Goal: Information Seeking & Learning: Learn about a topic

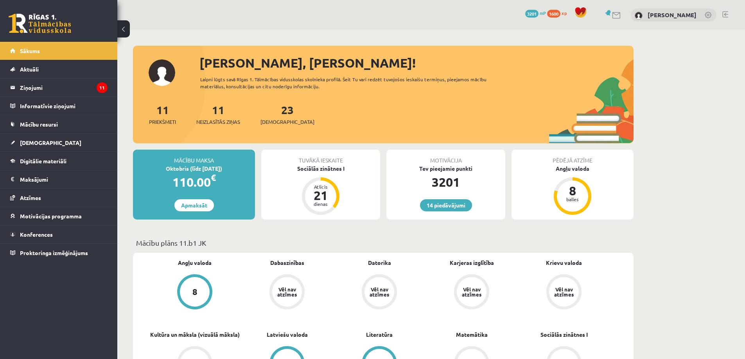
click at [293, 286] on div "Vēl nav atzīmes" at bounding box center [287, 292] width 30 height 30
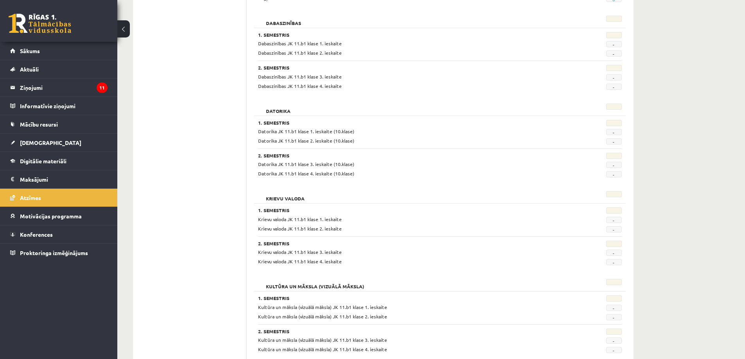
scroll to position [199, 0]
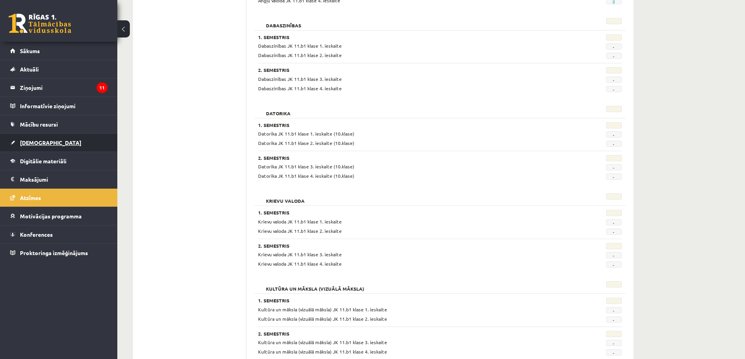
click at [34, 142] on span "[DEMOGRAPHIC_DATA]" at bounding box center [50, 142] width 61 height 7
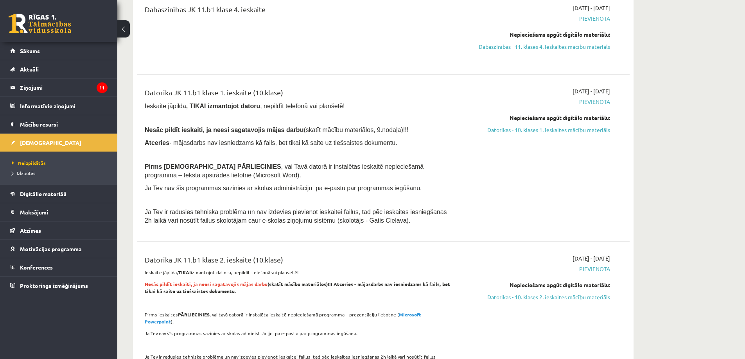
scroll to position [511, 0]
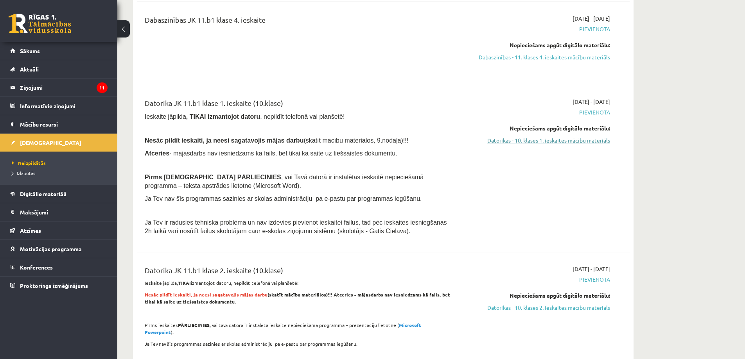
click at [553, 141] on link "Datorikas - 10. klases 1. ieskaites mācību materiāls" at bounding box center [535, 140] width 147 height 8
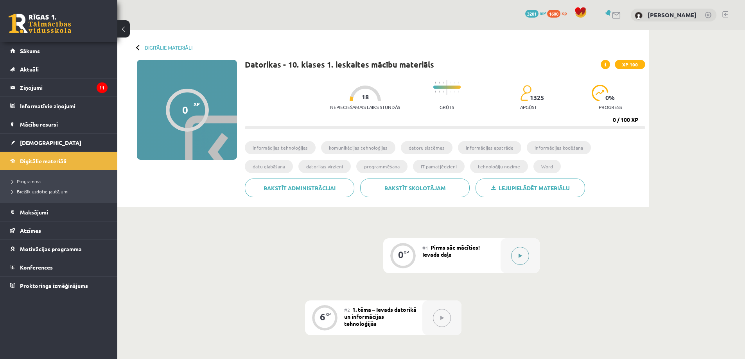
click at [517, 254] on button at bounding box center [520, 256] width 18 height 18
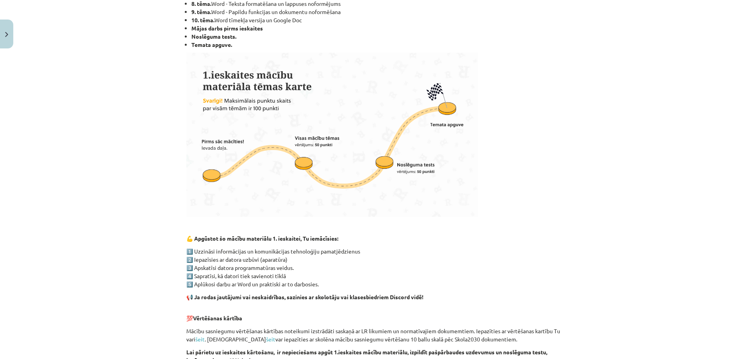
scroll to position [470, 0]
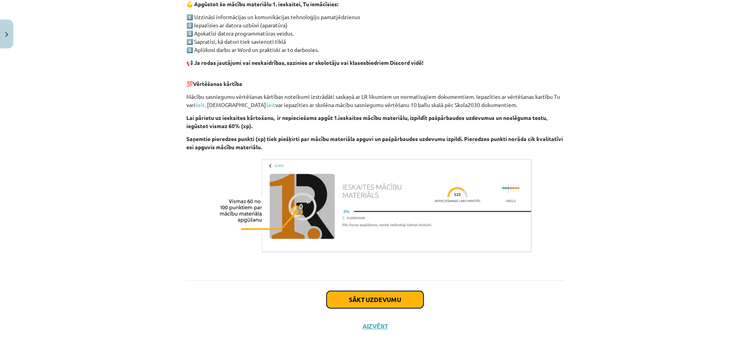
click at [380, 299] on button "Sākt uzdevumu" at bounding box center [375, 299] width 97 height 17
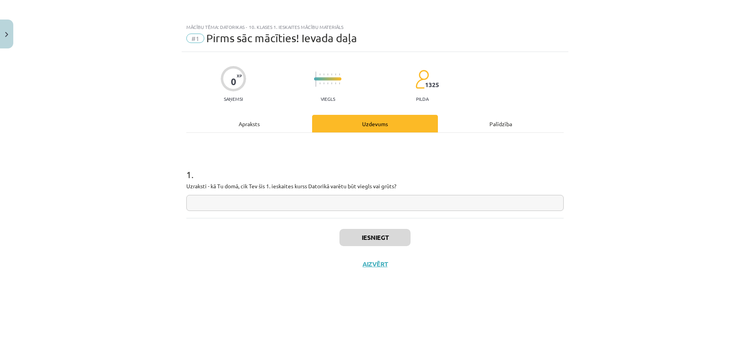
click at [261, 204] on input "text" at bounding box center [375, 203] width 378 height 16
type input "**********"
click at [371, 237] on button "Iesniegt" at bounding box center [375, 237] width 71 height 17
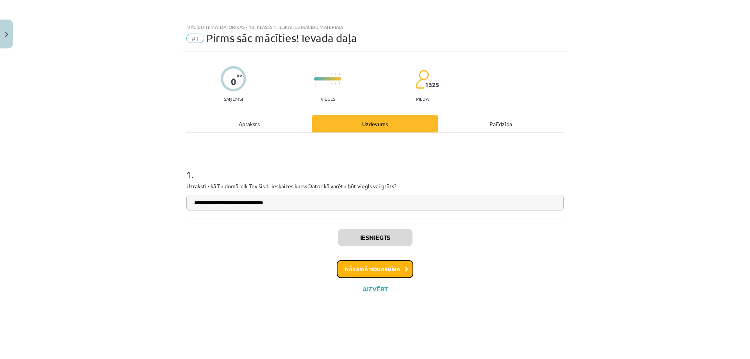
click at [394, 269] on button "Nākamā nodarbība" at bounding box center [375, 269] width 77 height 18
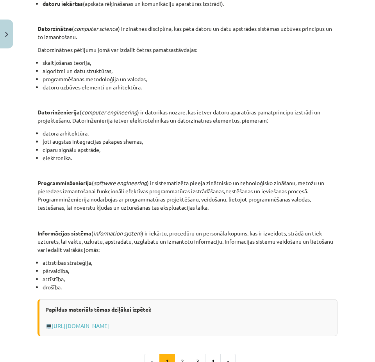
scroll to position [339, 0]
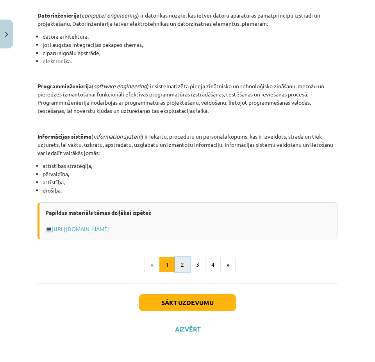
click at [180, 264] on button "2" at bounding box center [183, 265] width 16 height 16
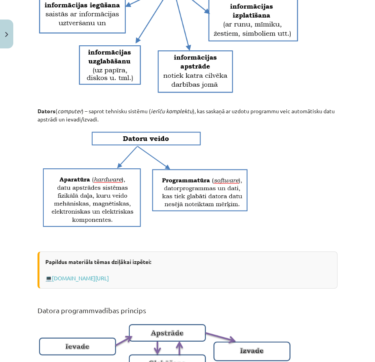
scroll to position [478, 0]
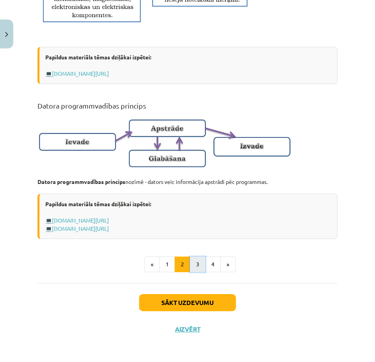
click at [195, 263] on button "3" at bounding box center [198, 265] width 16 height 16
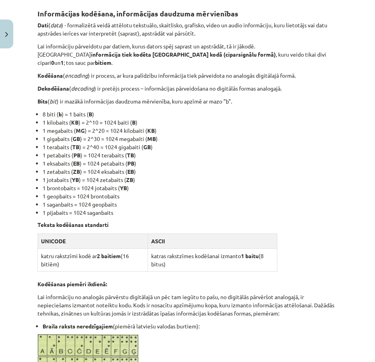
scroll to position [140, 0]
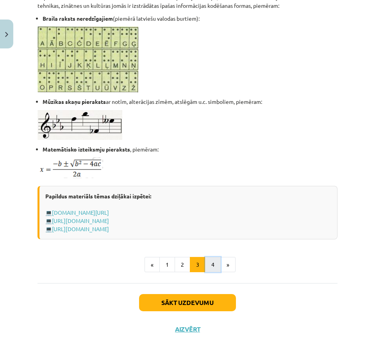
click at [209, 266] on button "4" at bounding box center [213, 265] width 16 height 16
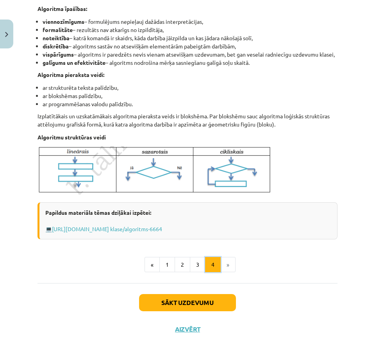
scroll to position [249, 0]
click at [188, 300] on button "Sākt uzdevumu" at bounding box center [187, 302] width 97 height 17
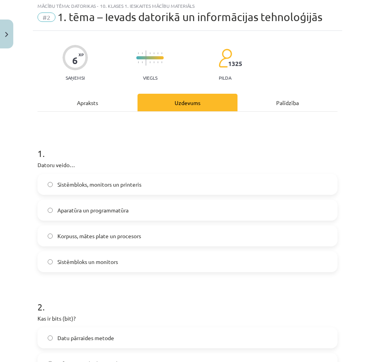
scroll to position [20, 0]
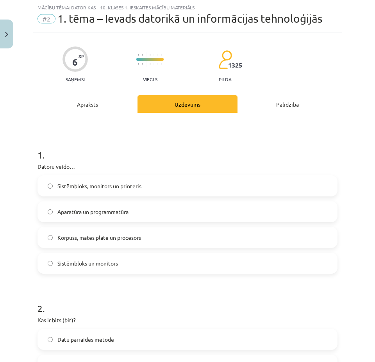
click at [54, 212] on label "Aparatūra un programmatūra" at bounding box center [187, 212] width 299 height 20
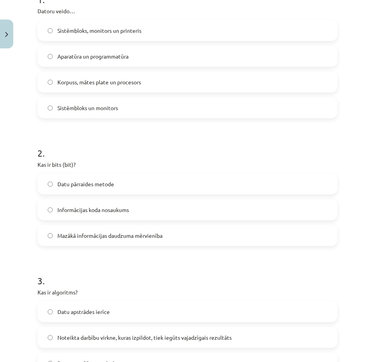
scroll to position [176, 0]
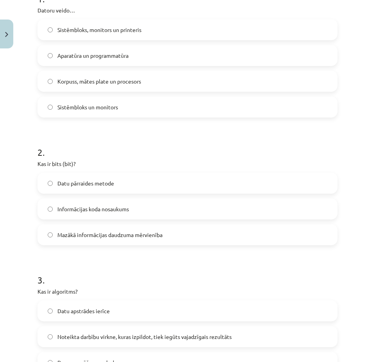
click at [59, 233] on span "Mazākā informācijas daudzuma mērvienība" at bounding box center [109, 235] width 105 height 8
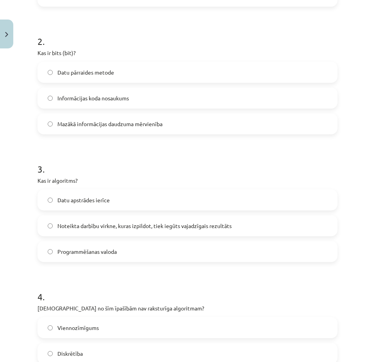
scroll to position [293, 0]
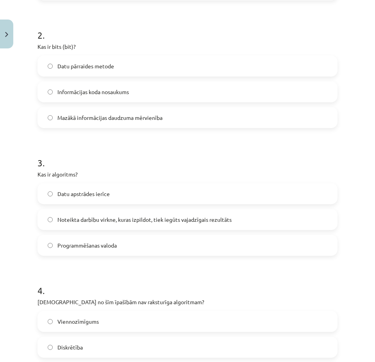
click at [87, 219] on span "Noteikta darbību virkne, kuras izpildot, tiek iegūts vajadzīgais rezultāts" at bounding box center [144, 220] width 174 height 8
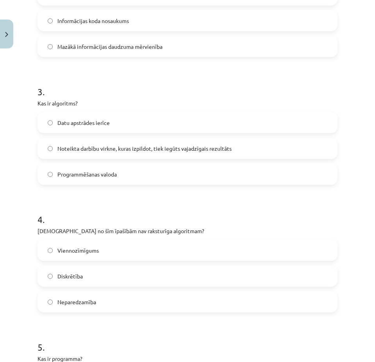
scroll to position [449, 0]
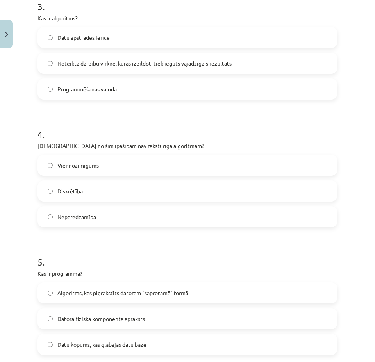
click at [64, 217] on span "Neparedzamība" at bounding box center [76, 217] width 39 height 8
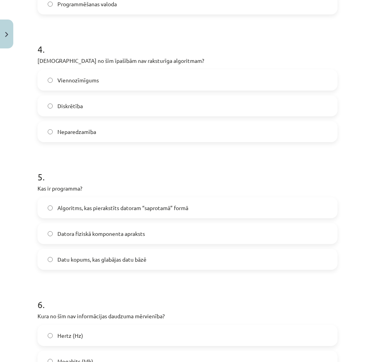
scroll to position [606, 0]
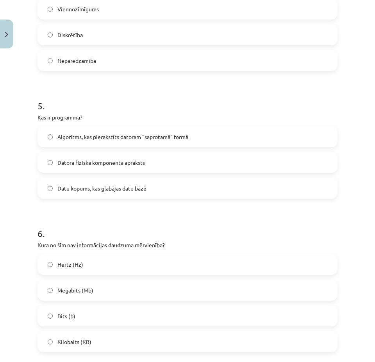
click at [79, 135] on span "Algoritms, kas pierakstīts datoram “saprotamā” formā" at bounding box center [122, 137] width 131 height 8
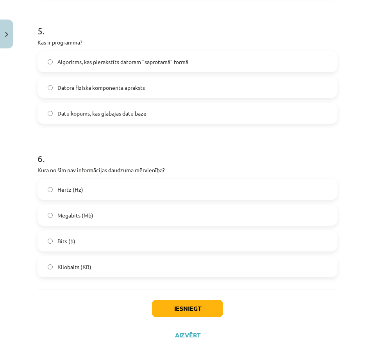
scroll to position [684, 0]
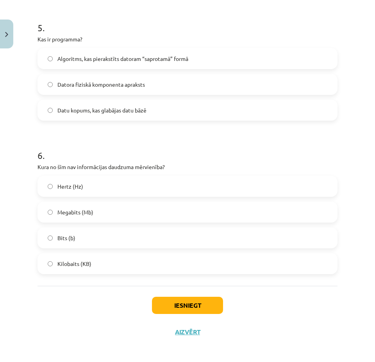
click at [57, 185] on label "Hertz (Hz)" at bounding box center [187, 187] width 299 height 20
click at [189, 304] on button "Iesniegt" at bounding box center [187, 305] width 71 height 17
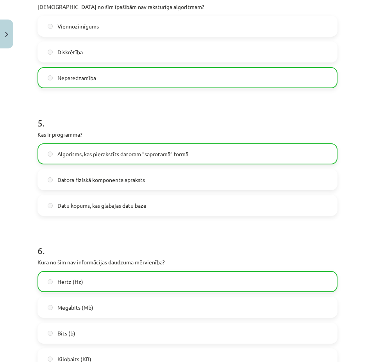
scroll to position [712, 0]
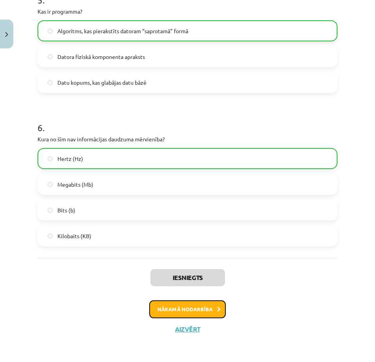
click at [187, 309] on button "Nākamā nodarbība" at bounding box center [187, 310] width 77 height 18
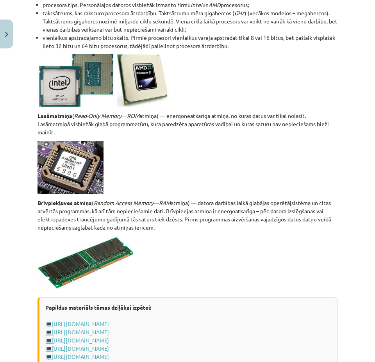
scroll to position [1369, 0]
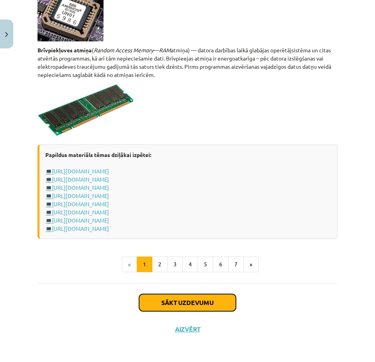
click at [195, 302] on button "Sākt uzdevumu" at bounding box center [187, 302] width 97 height 17
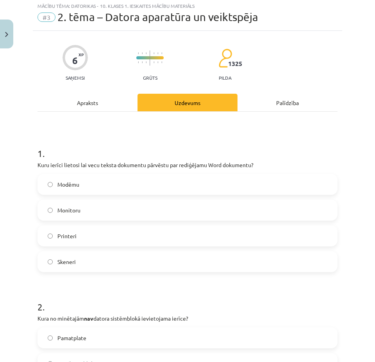
scroll to position [20, 0]
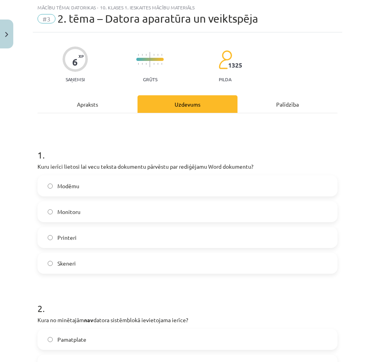
click at [63, 263] on span "Skeneri" at bounding box center [66, 264] width 18 height 8
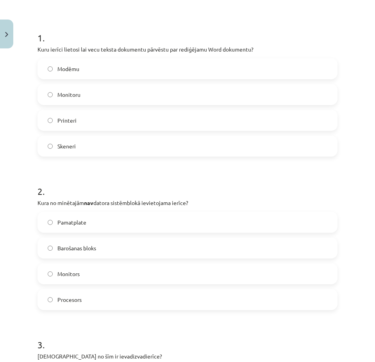
scroll to position [176, 0]
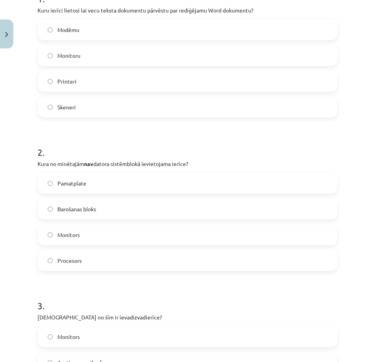
click at [60, 234] on span "Monitors" at bounding box center [68, 235] width 22 height 8
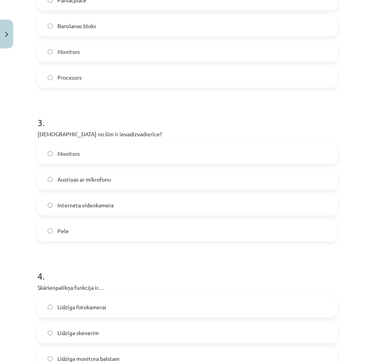
scroll to position [371, 0]
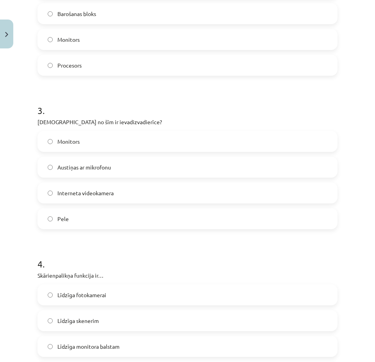
click at [65, 167] on span "Austiņas ar mikrofonu" at bounding box center [84, 167] width 54 height 8
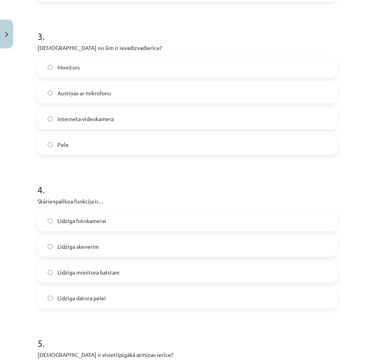
scroll to position [449, 0]
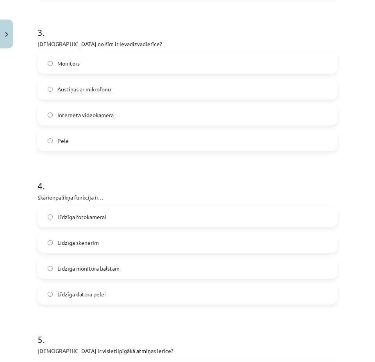
click at [64, 293] on span "Līdzīga datora pelei" at bounding box center [81, 294] width 48 height 8
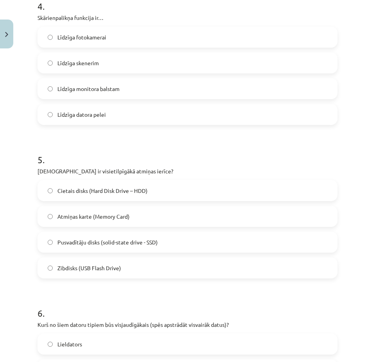
scroll to position [645, 0]
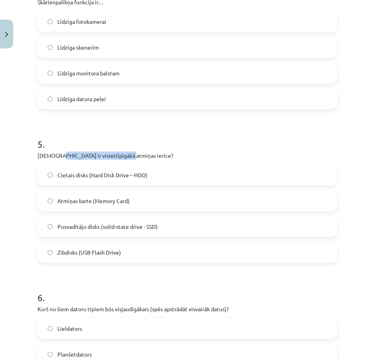
drag, startPoint x: 55, startPoint y: 156, endPoint x: 123, endPoint y: 156, distance: 68.0
click at [123, 156] on p "Kura ir visietilpīgākā atmiņas ierīce?" at bounding box center [188, 156] width 300 height 8
copy p "visietilpīgākā atmiņas ierīce"
click at [92, 174] on span "Cietais disks (Hard Disk Drive – HDD)" at bounding box center [102, 175] width 90 height 8
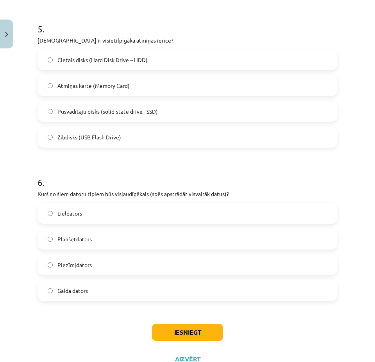
scroll to position [762, 0]
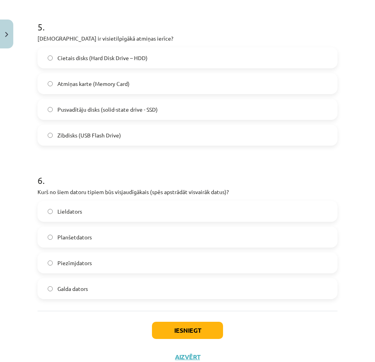
click at [67, 211] on span "Lieldators" at bounding box center [69, 212] width 25 height 8
click at [184, 330] on button "Iesniegt" at bounding box center [187, 330] width 71 height 17
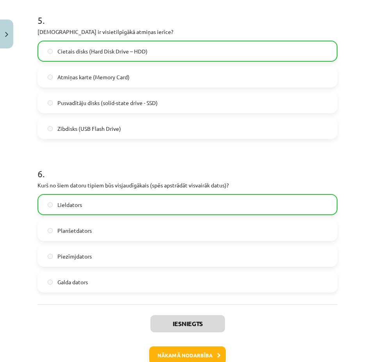
scroll to position [815, 0]
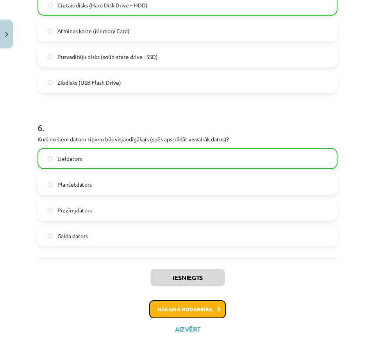
click at [193, 307] on button "Nākamā nodarbība" at bounding box center [187, 310] width 77 height 18
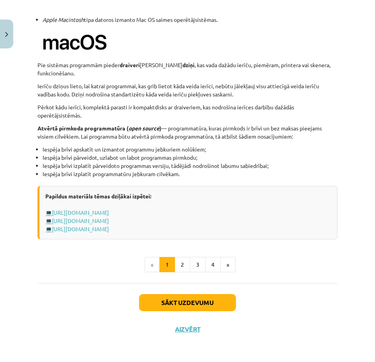
scroll to position [782, 0]
click at [188, 306] on button "Sākt uzdevumu" at bounding box center [187, 302] width 97 height 17
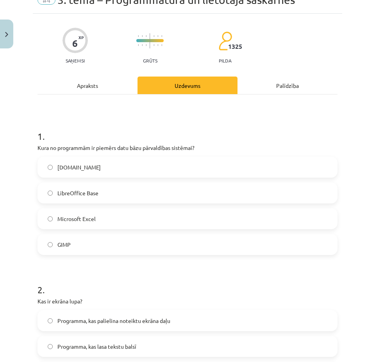
scroll to position [20, 0]
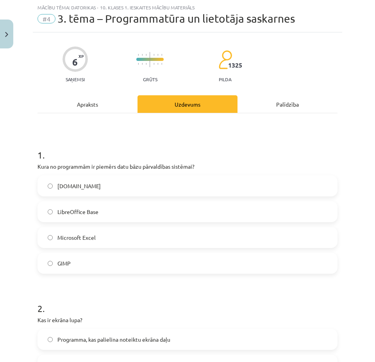
click at [73, 237] on span "Microsoft Excel" at bounding box center [76, 238] width 38 height 8
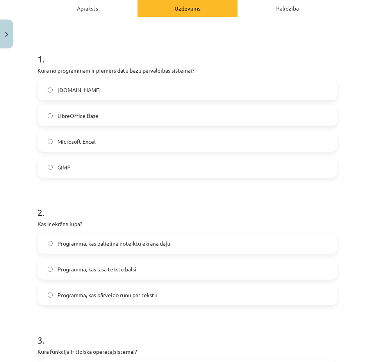
scroll to position [176, 0]
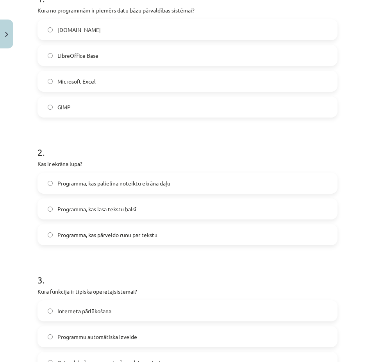
click at [102, 183] on span "Programma, kas palielina noteiktu ekrāna daļu" at bounding box center [113, 183] width 113 height 8
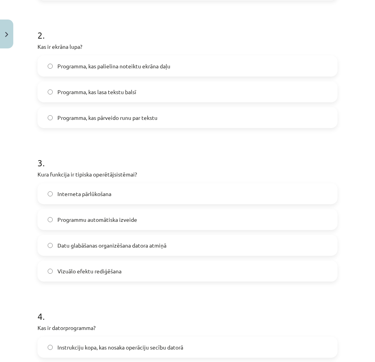
scroll to position [332, 0]
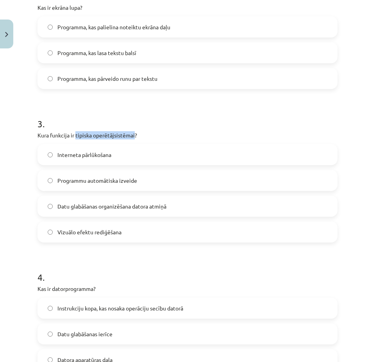
drag, startPoint x: 75, startPoint y: 134, endPoint x: 134, endPoint y: 136, distance: 59.0
click at [134, 136] on p "Kura funkcija ir tipiska operētājsistēmai?" at bounding box center [188, 135] width 300 height 8
copy p "tipiska operētājsistēmai"
click at [81, 205] on span "Datu glabāšanas organizēšana datora atmiņā" at bounding box center [111, 206] width 109 height 8
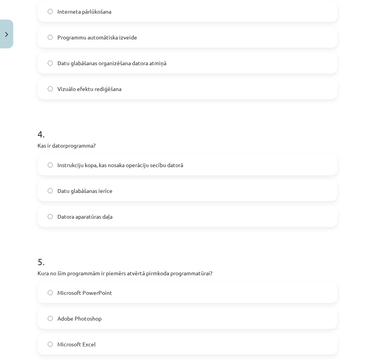
scroll to position [489, 0]
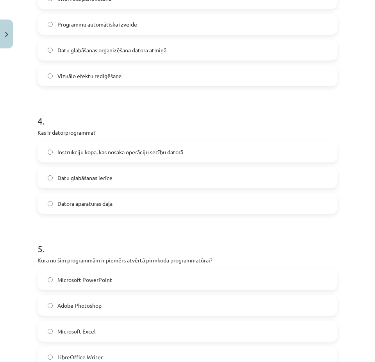
click at [127, 151] on span "Instrukciju kopa, kas nosaka operāciju secību datorā" at bounding box center [120, 152] width 126 height 8
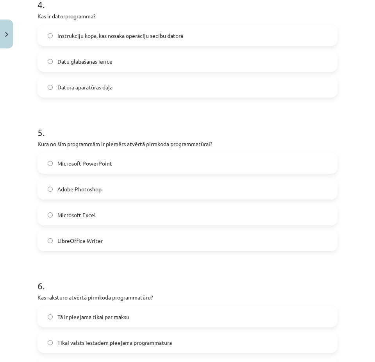
scroll to position [606, 0]
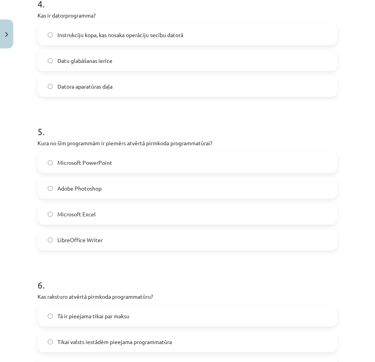
click at [75, 239] on span "LibreOffice Writer" at bounding box center [79, 240] width 45 height 8
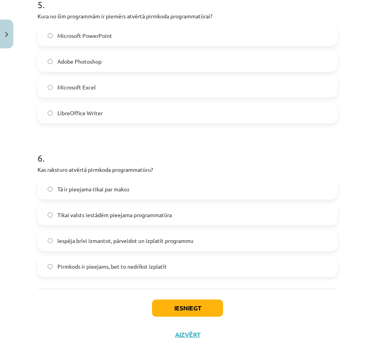
scroll to position [738, 0]
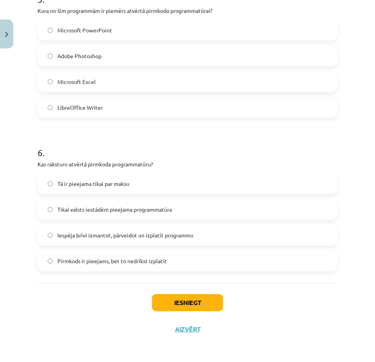
click at [100, 235] on span "Iespēja brīvi izmantot, pārveidot un izplatīt programmu" at bounding box center [125, 235] width 136 height 8
click at [187, 303] on button "Iesniegt" at bounding box center [187, 302] width 71 height 17
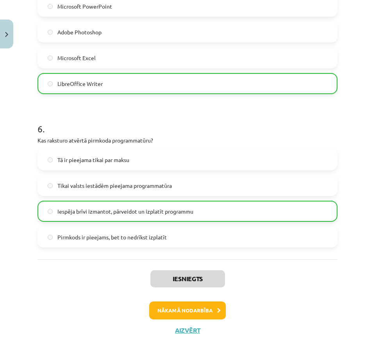
scroll to position [763, 0]
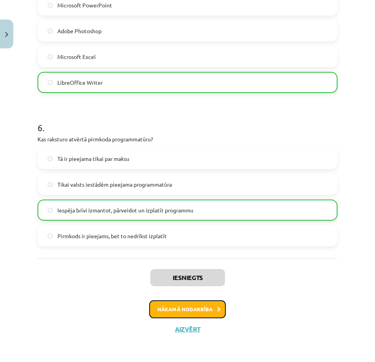
click at [191, 308] on button "Nākamā nodarbība" at bounding box center [187, 310] width 77 height 18
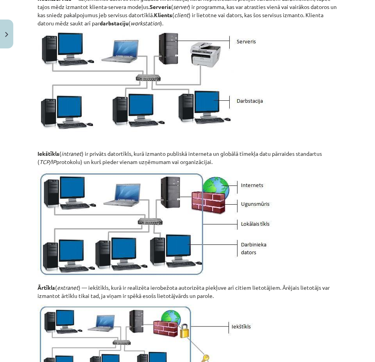
scroll to position [904, 0]
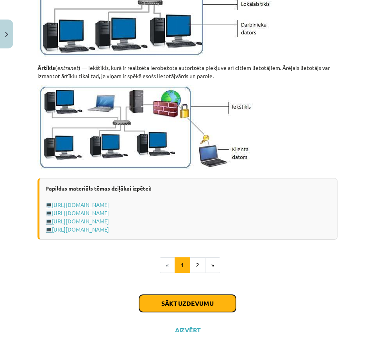
click at [201, 301] on button "Sākt uzdevumu" at bounding box center [187, 303] width 97 height 17
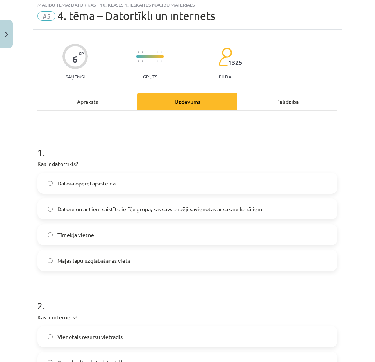
scroll to position [20, 0]
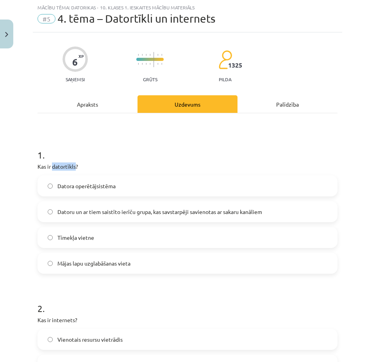
drag, startPoint x: 52, startPoint y: 166, endPoint x: 75, endPoint y: 167, distance: 22.7
click at [75, 167] on p "Kas ir datortīkls?" at bounding box center [188, 167] width 300 height 8
copy p "datortīkls"
click at [124, 212] on span "Datoru un ar tiem saistīto ierīču grupa, kas savstarpēji savienotas ar sakaru k…" at bounding box center [159, 212] width 205 height 8
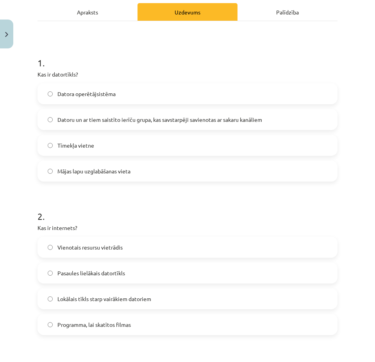
scroll to position [176, 0]
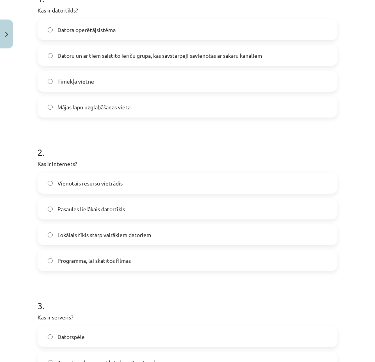
click at [90, 209] on span "Pasaules lielākais datortīkls" at bounding box center [91, 209] width 68 height 8
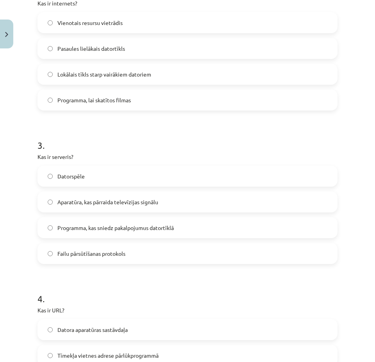
scroll to position [371, 0]
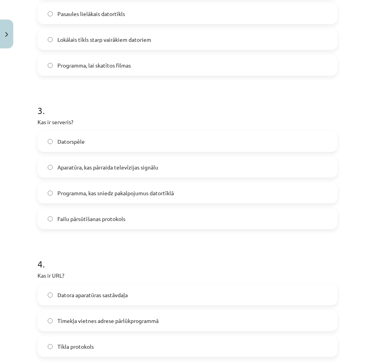
click at [77, 192] on span "Programma, kas sniedz pakalpojumus datortīklā" at bounding box center [115, 193] width 116 height 8
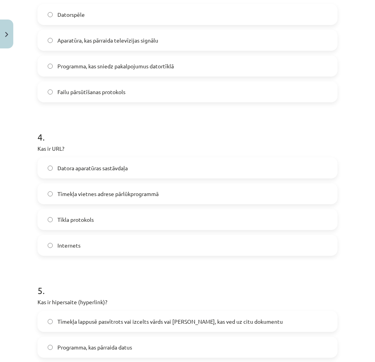
scroll to position [528, 0]
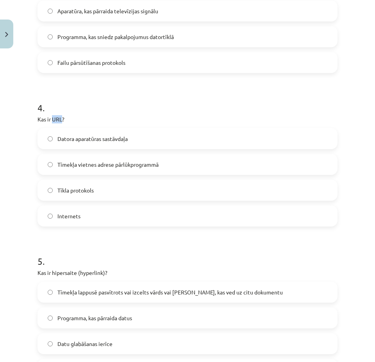
drag, startPoint x: 52, startPoint y: 118, endPoint x: 62, endPoint y: 120, distance: 10.2
click at [62, 120] on p "Kas ir URL?" at bounding box center [188, 119] width 300 height 8
copy p "URL"
click at [92, 165] on span "Tīmekļa vietnes adrese pārlūkprogrammā" at bounding box center [107, 165] width 101 height 8
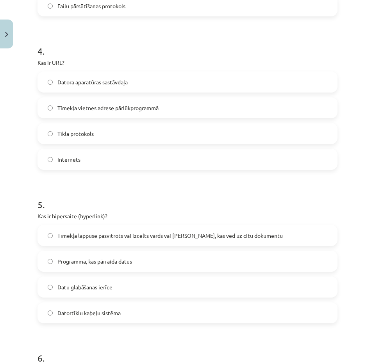
scroll to position [645, 0]
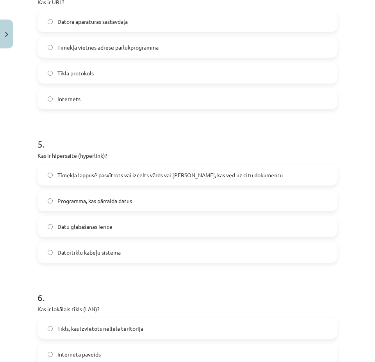
click at [107, 174] on span "Tīmekļa lappusē pasvītrots vai izcelts vārds vai frāze, kas ved uz citu dokumen…" at bounding box center [170, 175] width 226 height 8
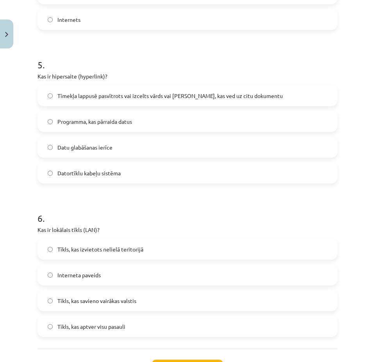
scroll to position [790, 0]
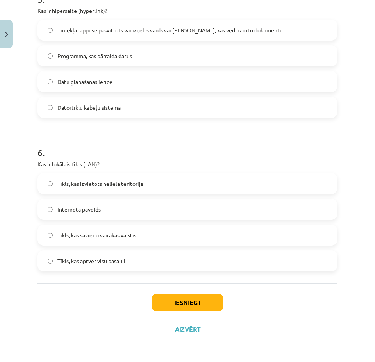
click at [104, 183] on span "Tīkls, kas izvietots nelielā teritorijā" at bounding box center [100, 184] width 86 height 8
click at [186, 303] on button "Iesniegt" at bounding box center [187, 302] width 71 height 17
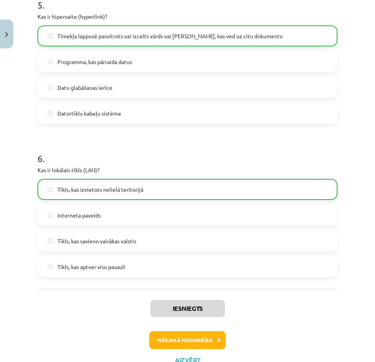
scroll to position [815, 0]
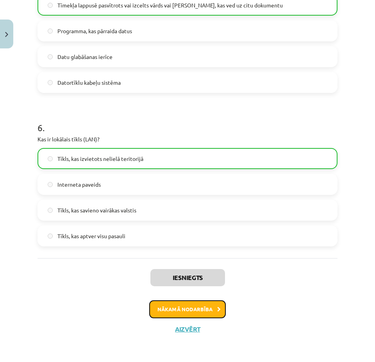
click at [193, 310] on button "Nākamā nodarbība" at bounding box center [187, 310] width 77 height 18
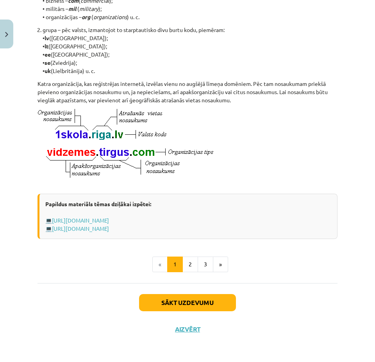
scroll to position [401, 0]
click at [195, 301] on button "Sākt uzdevumu" at bounding box center [187, 302] width 97 height 17
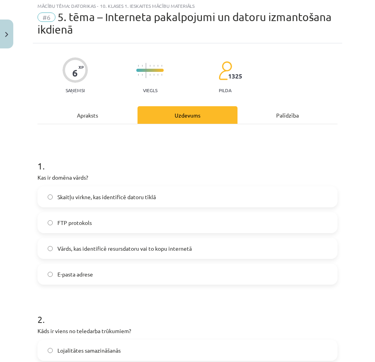
scroll to position [20, 0]
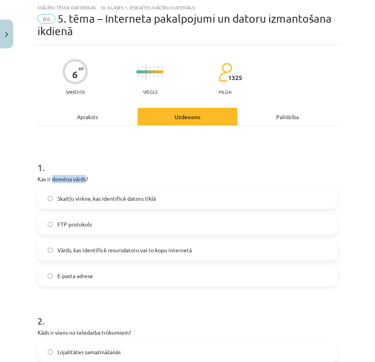
drag, startPoint x: 53, startPoint y: 179, endPoint x: 86, endPoint y: 179, distance: 33.6
click at [86, 179] on p "Kas ir domēna vārds?" at bounding box center [188, 179] width 300 height 8
copy p "domēna vārds"
click at [108, 250] on span "Vārds, kas identificē resursdatoru vai to kopu internetā" at bounding box center [124, 250] width 134 height 8
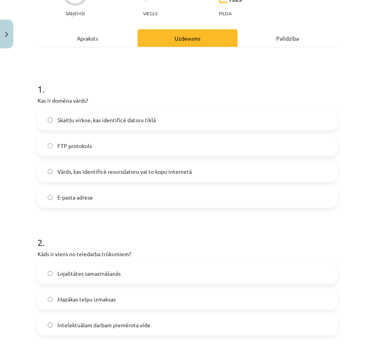
scroll to position [137, 0]
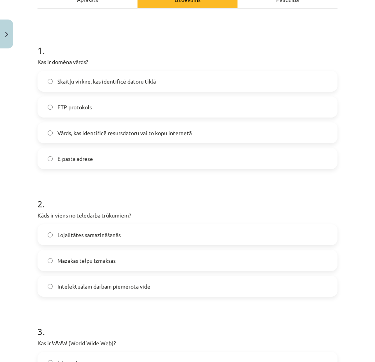
click at [95, 235] on span "Lojalitātes samazināšanās" at bounding box center [88, 235] width 63 height 8
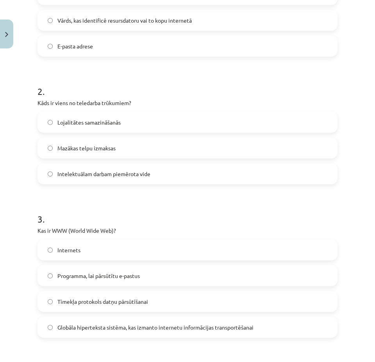
scroll to position [254, 0]
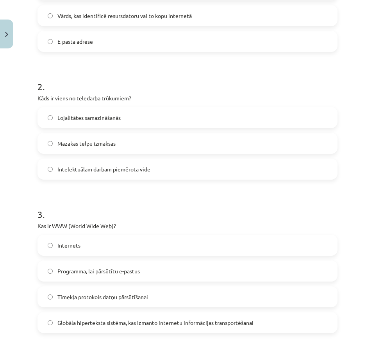
click at [69, 245] on span "Internets" at bounding box center [68, 246] width 23 height 8
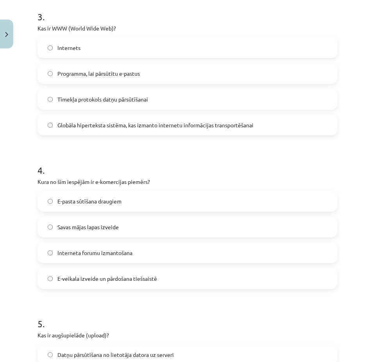
scroll to position [489, 0]
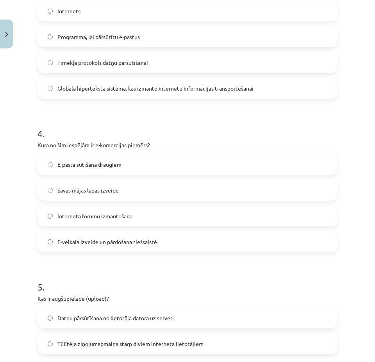
click at [81, 240] on span "E-veikala izveide un pārdošana tiešsaistē" at bounding box center [107, 242] width 100 height 8
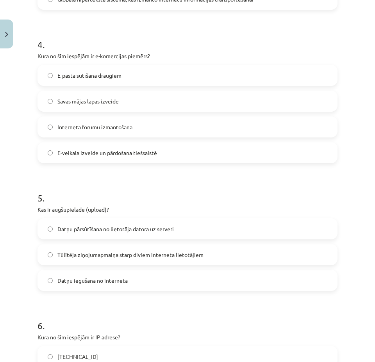
scroll to position [606, 0]
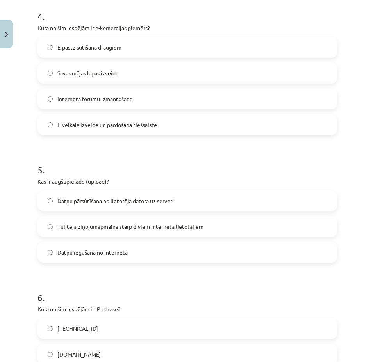
click at [89, 201] on span "Datņu pārsūtīšana no lietotāja datora uz serveri" at bounding box center [115, 201] width 116 height 8
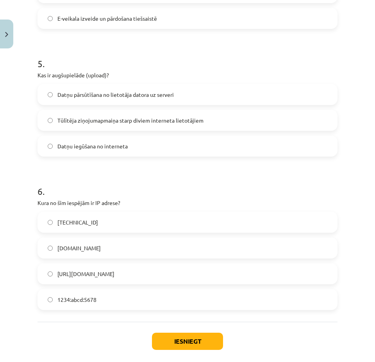
scroll to position [723, 0]
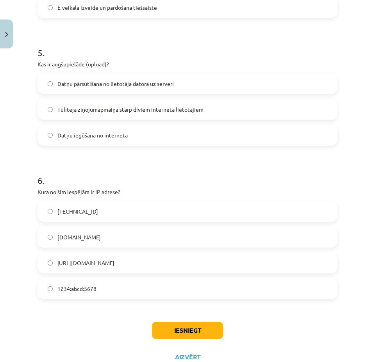
click at [63, 211] on span "192.100.81.101" at bounding box center [77, 212] width 41 height 8
click at [188, 330] on button "Iesniegt" at bounding box center [187, 330] width 71 height 17
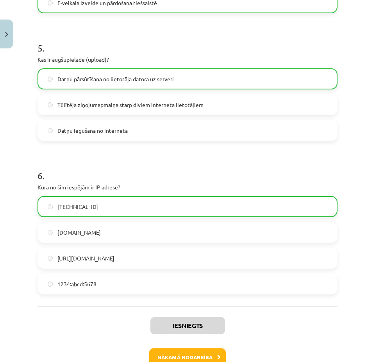
scroll to position [776, 0]
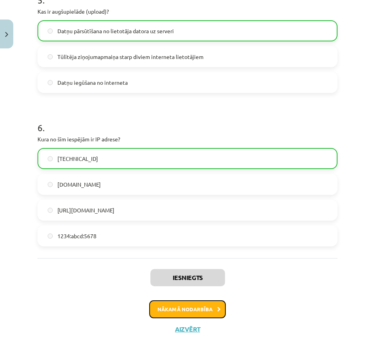
click at [190, 307] on button "Nākamā nodarbība" at bounding box center [187, 310] width 77 height 18
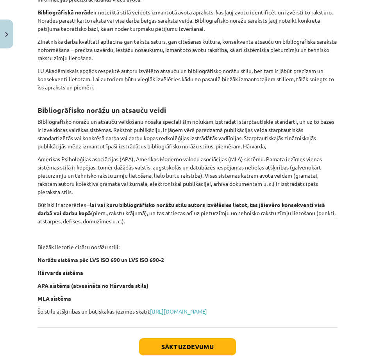
scroll to position [293, 0]
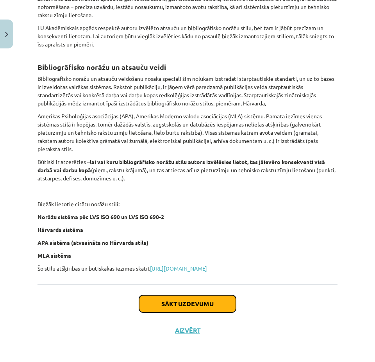
click at [184, 304] on button "Sākt uzdevumu" at bounding box center [187, 303] width 97 height 17
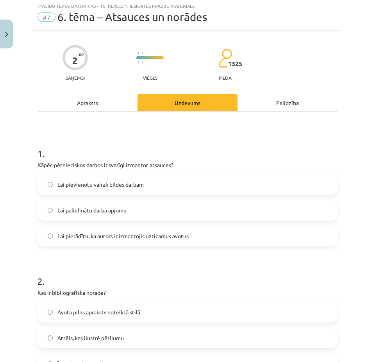
scroll to position [20, 0]
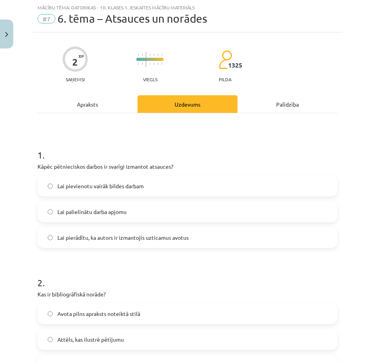
click at [78, 238] on span "Lai pierādītu, ka autors ir izmantojis uzticamus avotus" at bounding box center [122, 238] width 131 height 8
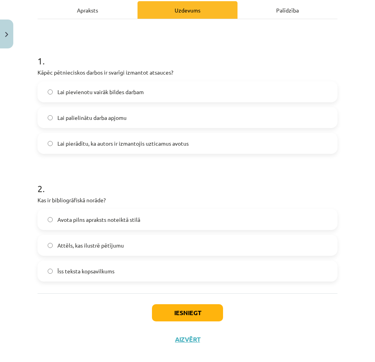
scroll to position [124, 0]
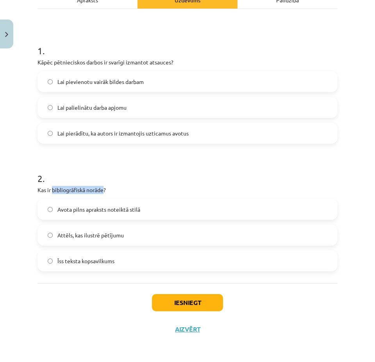
drag, startPoint x: 52, startPoint y: 191, endPoint x: 105, endPoint y: 189, distance: 52.8
click at [105, 189] on p "Kas ir bibliogrāfiskā norāde?" at bounding box center [188, 190] width 300 height 8
copy p "bibliogrāfiskā norāde"
click at [90, 209] on span "Avota pilns apraksts noteiktā stilā" at bounding box center [98, 210] width 83 height 8
click at [192, 305] on button "Iesniegt" at bounding box center [187, 302] width 71 height 17
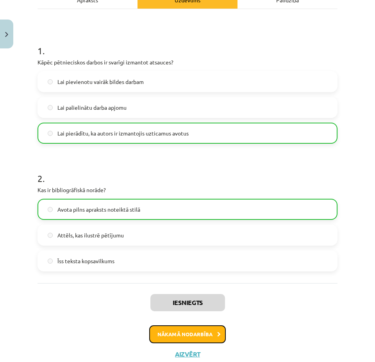
click at [189, 335] on button "Nākamā nodarbība" at bounding box center [187, 335] width 77 height 18
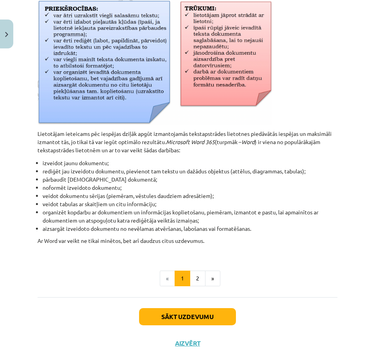
scroll to position [304, 0]
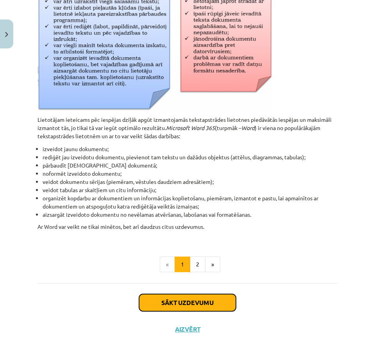
click at [186, 301] on button "Sākt uzdevumu" at bounding box center [187, 302] width 97 height 17
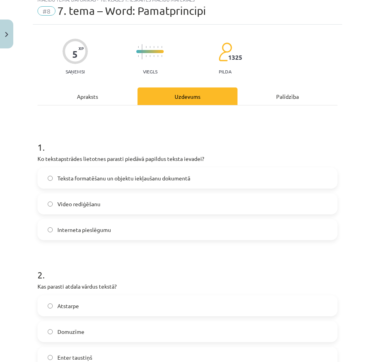
scroll to position [20, 0]
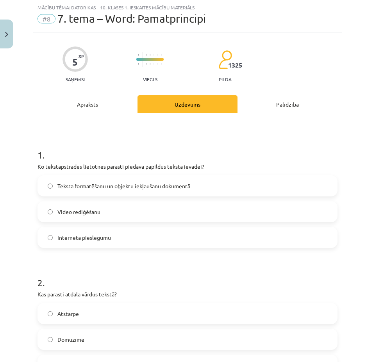
click at [91, 184] on span "Teksta formatēšanu un objektu iekļaušanu dokumentā" at bounding box center [123, 186] width 133 height 8
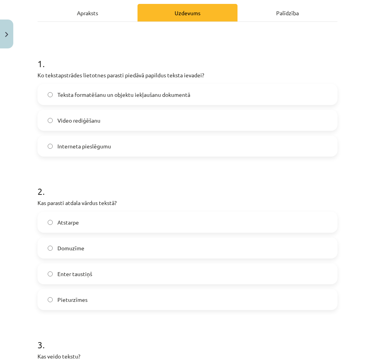
scroll to position [176, 0]
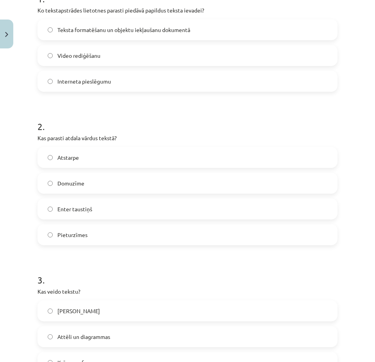
click at [65, 156] on span "Atstarpe" at bounding box center [67, 158] width 21 height 8
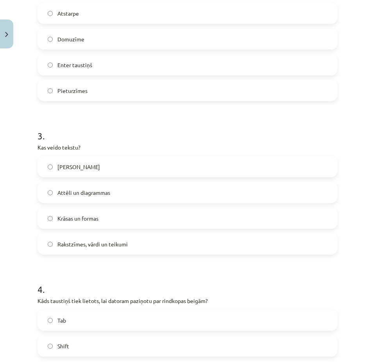
scroll to position [332, 0]
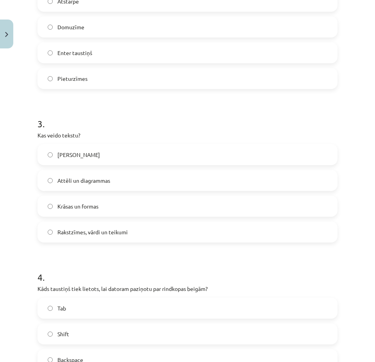
click at [48, 135] on p "Kas veido tekstu?" at bounding box center [188, 135] width 300 height 8
click at [83, 232] on span "Rakstzīmes, vārdi un teikumi" at bounding box center [92, 232] width 70 height 8
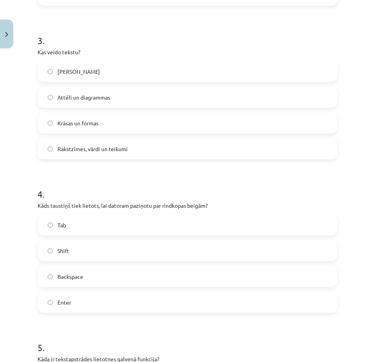
scroll to position [449, 0]
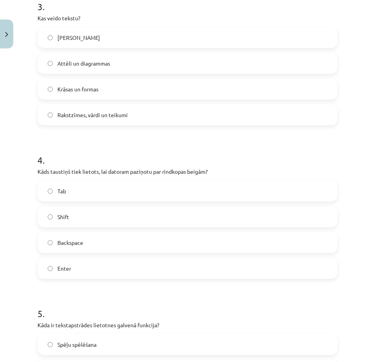
click at [62, 268] on span "Enter" at bounding box center [64, 269] width 14 height 8
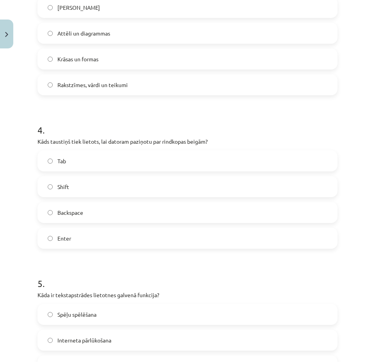
scroll to position [606, 0]
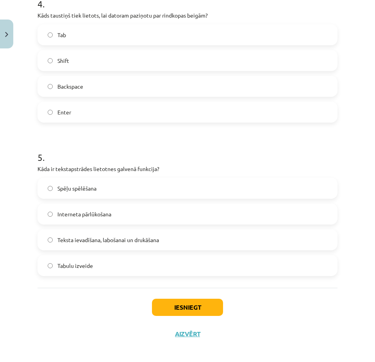
click at [86, 239] on span "Teksta ievadīšana, labošanai un drukāšana" at bounding box center [108, 240] width 102 height 8
click at [191, 306] on button "Iesniegt" at bounding box center [187, 307] width 71 height 17
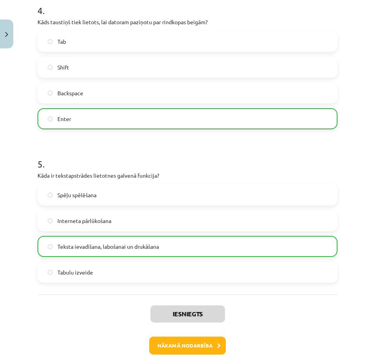
scroll to position [636, 0]
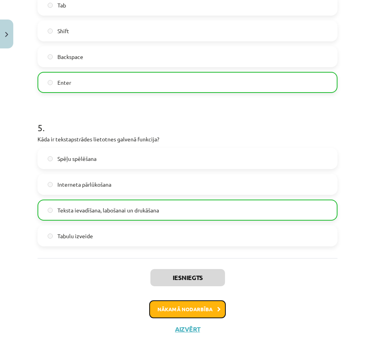
click at [192, 306] on button "Nākamā nodarbība" at bounding box center [187, 310] width 77 height 18
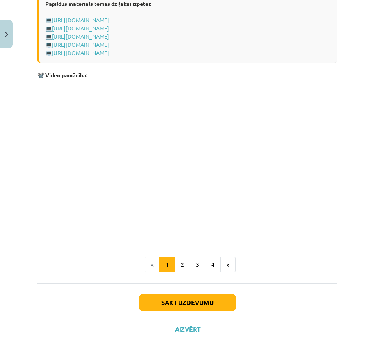
scroll to position [1534, 0]
click at [183, 301] on button "Sākt uzdevumu" at bounding box center [187, 302] width 97 height 17
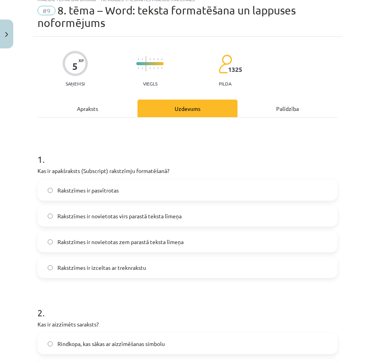
scroll to position [20, 0]
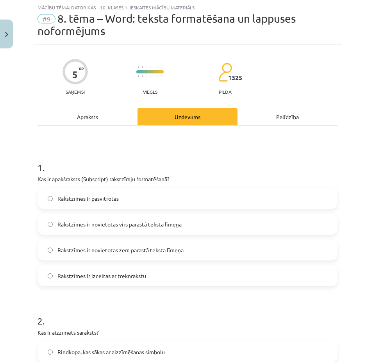
click at [96, 249] on span "Rakstzīmes ir novietotas zem parastā teksta līmeņa" at bounding box center [120, 250] width 126 height 8
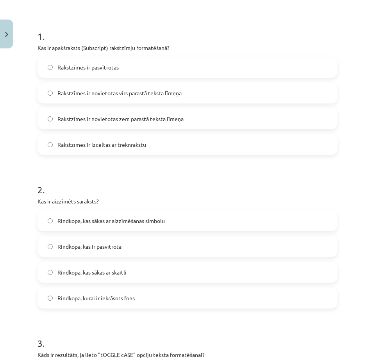
scroll to position [176, 0]
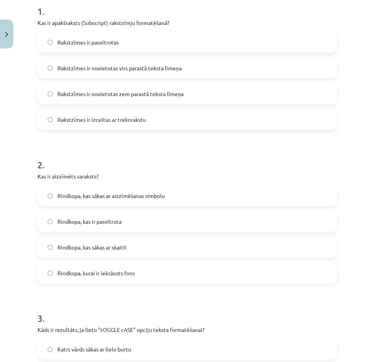
click at [98, 194] on span "Rindkopa, kas sākas ar aizzīmēšanas simbolu" at bounding box center [110, 196] width 107 height 8
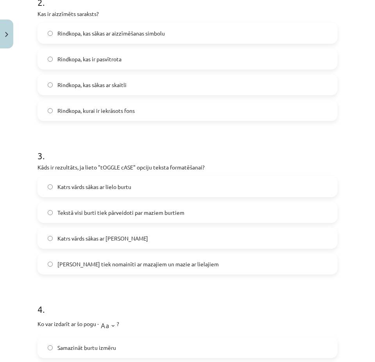
scroll to position [371, 0]
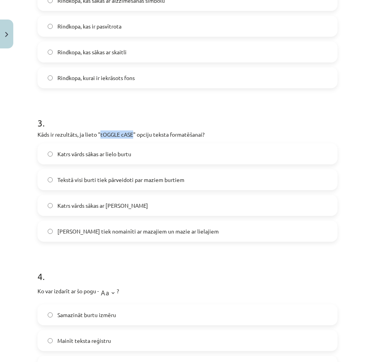
drag, startPoint x: 101, startPoint y: 133, endPoint x: 134, endPoint y: 136, distance: 33.0
click at [134, 136] on p "Kāds ir rezultāts, ja lieto "tOGGLE cASE" opciju teksta formatēšanai?" at bounding box center [188, 135] width 300 height 8
copy p "tOGGLE cASE"
click at [111, 230] on span "Lielie burti tiek nomainīti ar mazajiem un mazie ar lielajiem" at bounding box center [137, 231] width 161 height 8
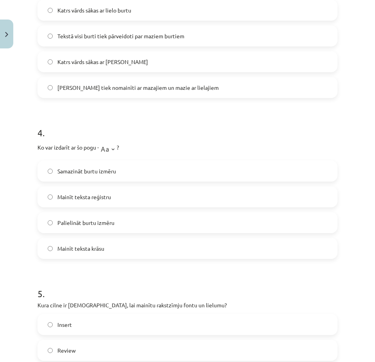
scroll to position [528, 0]
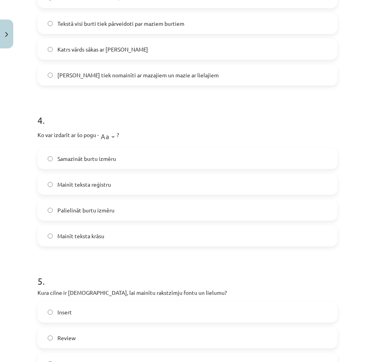
click at [76, 184] on span "Mainīt teksta reģistru" at bounding box center [84, 185] width 54 height 8
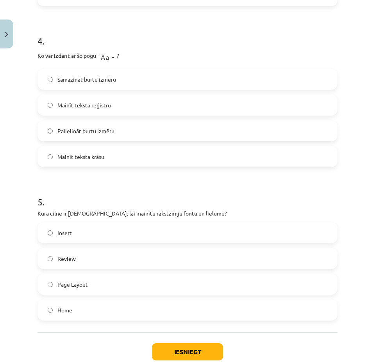
scroll to position [645, 0]
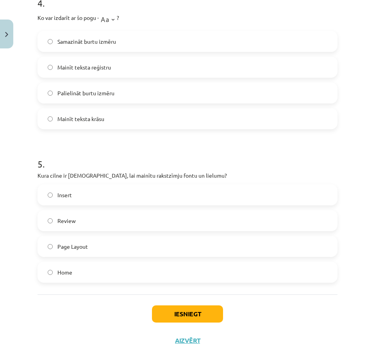
click at [64, 271] on span "Home" at bounding box center [64, 273] width 15 height 8
click at [191, 317] on button "Iesniegt" at bounding box center [187, 314] width 71 height 17
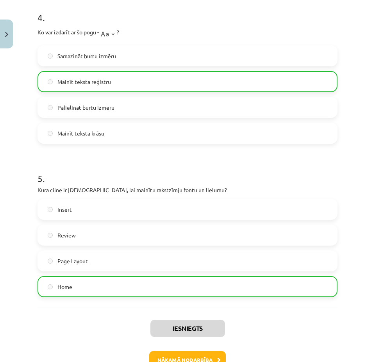
scroll to position [681, 0]
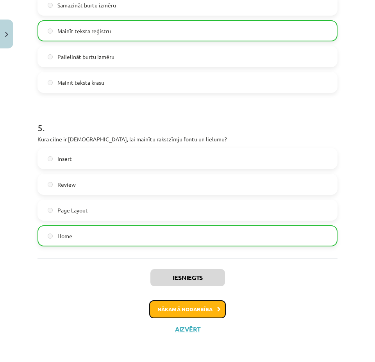
click at [195, 307] on button "Nākamā nodarbība" at bounding box center [187, 310] width 77 height 18
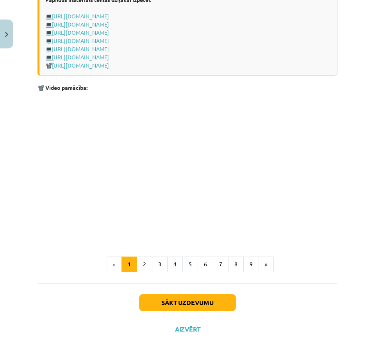
scroll to position [1623, 0]
click at [196, 301] on button "Sākt uzdevumu" at bounding box center [187, 302] width 97 height 17
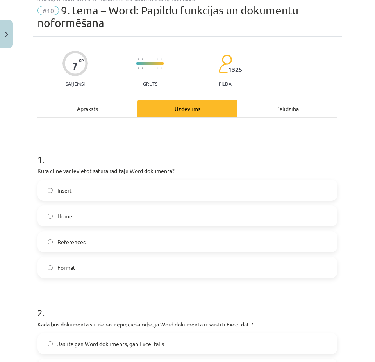
scroll to position [20, 0]
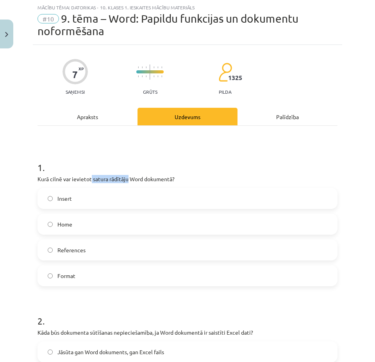
drag, startPoint x: 92, startPoint y: 179, endPoint x: 128, endPoint y: 181, distance: 36.0
click at [128, 181] on p "Kurā cilnē var ievietot satura rādītāju Word dokumentā?" at bounding box center [188, 179] width 300 height 8
copy p "satura rādītāju"
click at [73, 249] on span "References" at bounding box center [71, 250] width 28 height 8
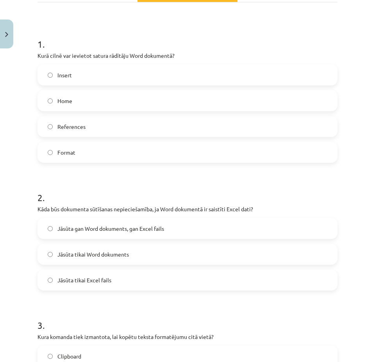
scroll to position [176, 0]
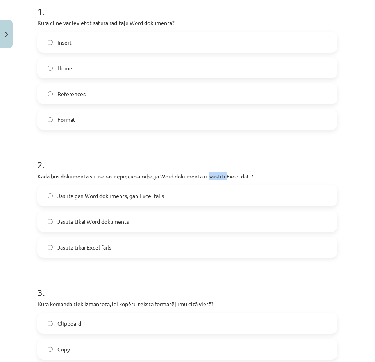
drag, startPoint x: 211, startPoint y: 176, endPoint x: 228, endPoint y: 176, distance: 16.8
click at [228, 176] on p "Kāda būs dokumenta sūtīšanas nepieciešamība, ja Word dokumentā ir saistīti Exce…" at bounding box center [188, 176] width 300 height 8
copy p "saistīti"
click at [102, 195] on span "Jāsūta gan Word dokuments, gan Excel fails" at bounding box center [110, 196] width 107 height 8
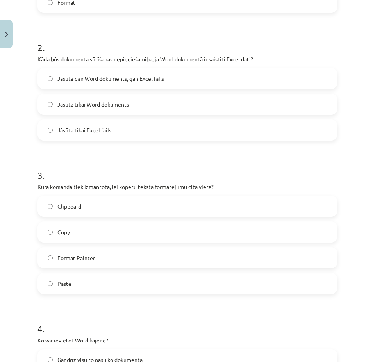
scroll to position [332, 0]
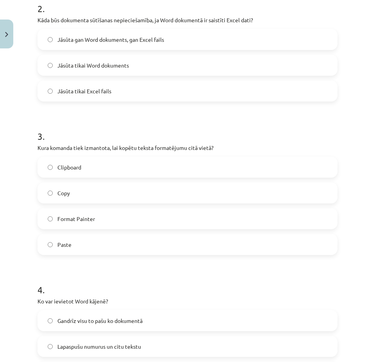
click at [67, 193] on span "Copy" at bounding box center [63, 193] width 13 height 8
drag, startPoint x: 121, startPoint y: 148, endPoint x: 187, endPoint y: 149, distance: 65.7
click at [187, 149] on p "Kura komanda tiek izmantota, lai kopētu teksta formatējumu citā vietā?" at bounding box center [188, 148] width 300 height 8
copy p "kopētu teksta formatējumu"
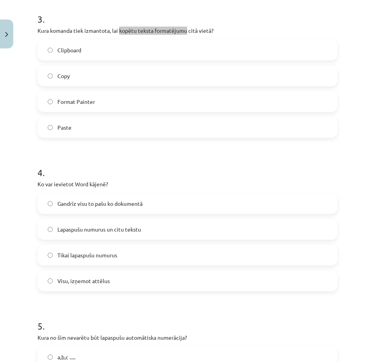
scroll to position [489, 0]
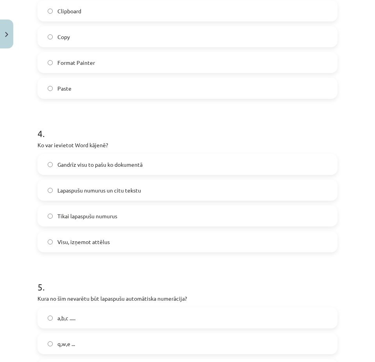
click at [83, 190] on span "Lapaspušu numurus un citu tekstu" at bounding box center [99, 190] width 84 height 8
click at [95, 164] on span "Gandrīz visu to pašu ko dokumentā" at bounding box center [99, 165] width 85 height 8
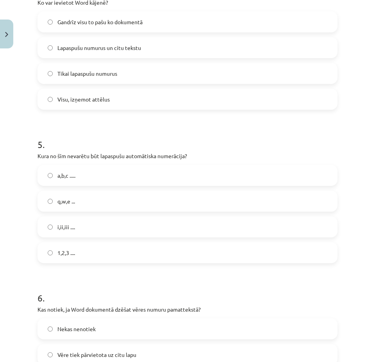
scroll to position [645, 0]
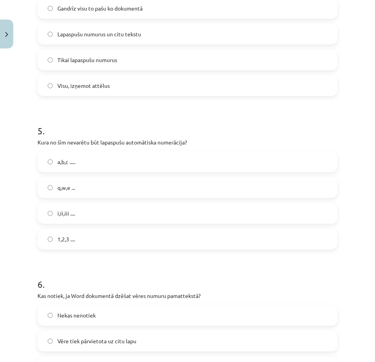
click at [68, 187] on span "q,w,e ..." at bounding box center [66, 188] width 18 height 8
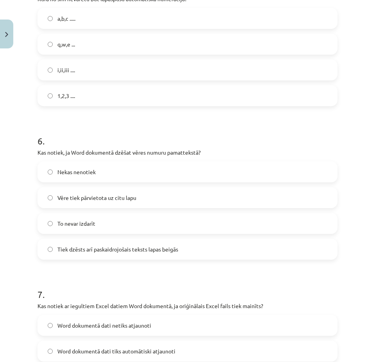
scroll to position [801, 0]
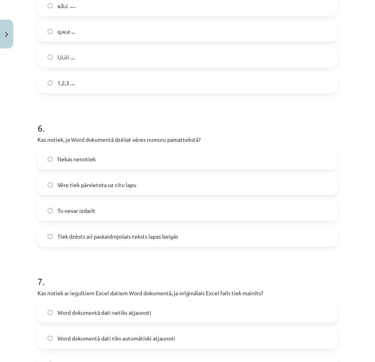
click at [100, 236] on span "Tiek dzēsts arī paskaidrojošais teksts lapas beigās" at bounding box center [117, 237] width 121 height 8
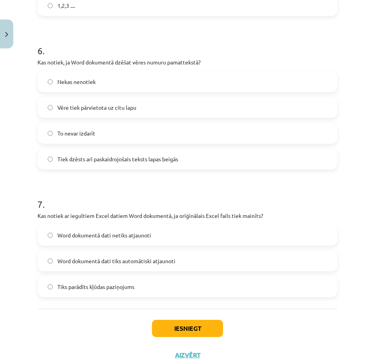
scroll to position [904, 0]
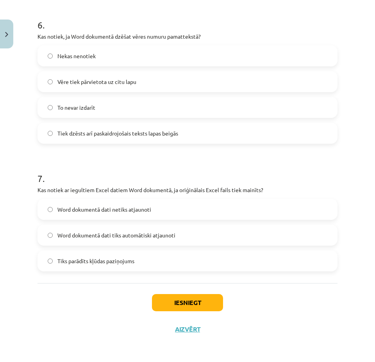
click at [121, 234] on span "Word dokumentā dati tiks automātiski atjaunoti" at bounding box center [116, 235] width 118 height 8
click at [181, 302] on button "Iesniegt" at bounding box center [187, 302] width 71 height 17
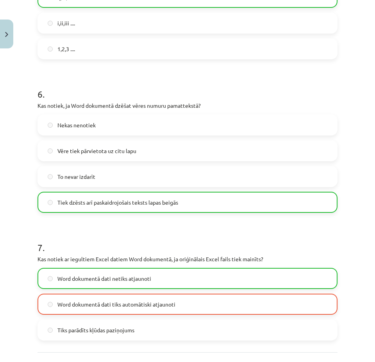
scroll to position [929, 0]
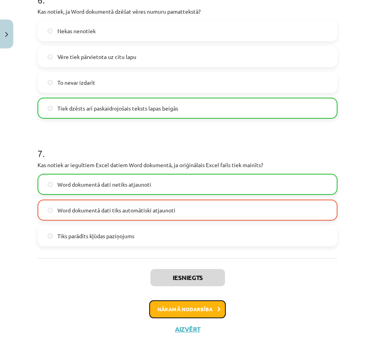
click at [206, 309] on button "Nākamā nodarbība" at bounding box center [187, 310] width 77 height 18
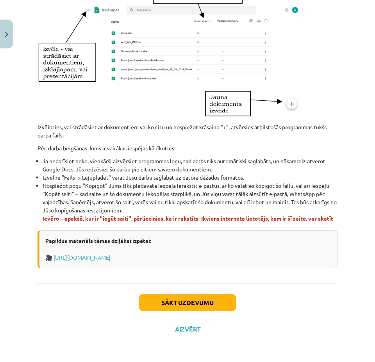
scroll to position [442, 0]
click at [184, 302] on button "Sākt uzdevumu" at bounding box center [187, 302] width 97 height 17
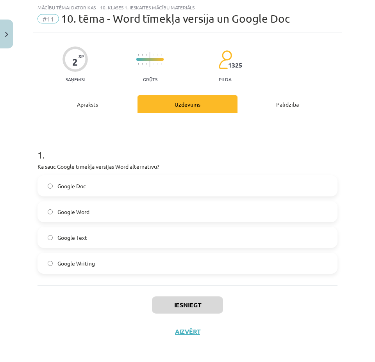
click at [67, 186] on span "Google Doc" at bounding box center [71, 186] width 29 height 8
click at [188, 305] on button "Iesniegt" at bounding box center [187, 305] width 71 height 17
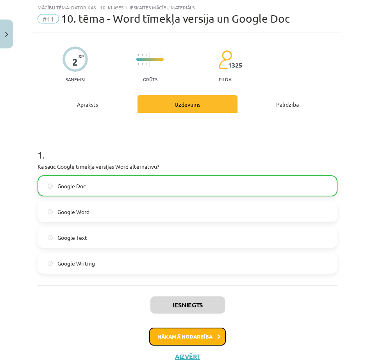
click at [200, 335] on button "Nākamā nodarbība" at bounding box center [187, 337] width 77 height 18
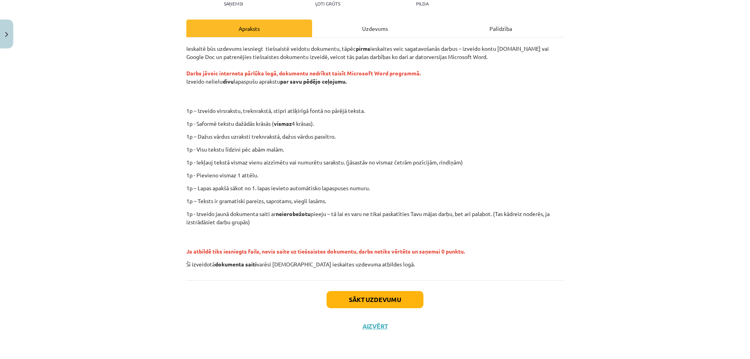
scroll to position [95, 0]
click at [380, 299] on button "Sākt uzdevumu" at bounding box center [375, 299] width 97 height 17
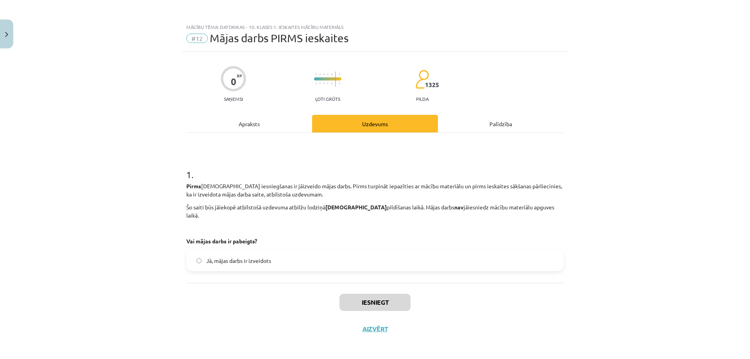
click at [211, 257] on span "Jā, mājas darbs ir izveidots" at bounding box center [238, 261] width 65 height 8
click at [372, 294] on button "Iesniegt" at bounding box center [375, 302] width 71 height 17
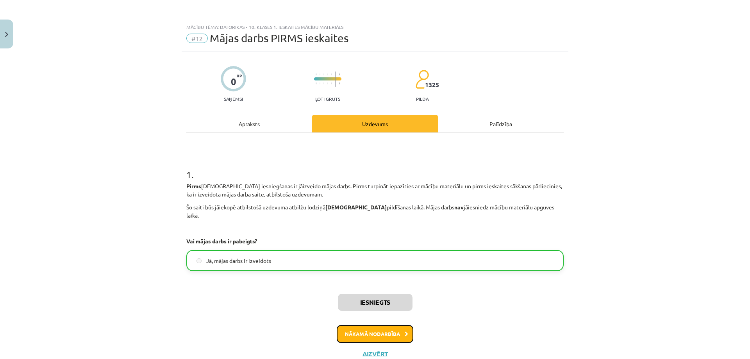
click at [390, 325] on button "Nākamā nodarbība" at bounding box center [375, 334] width 77 height 18
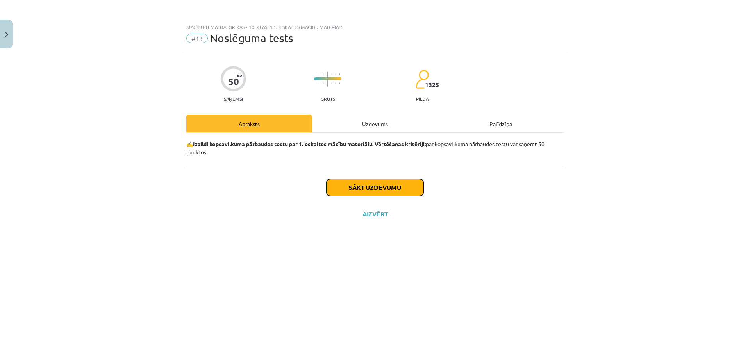
click at [375, 185] on button "Sākt uzdevumu" at bounding box center [375, 187] width 97 height 17
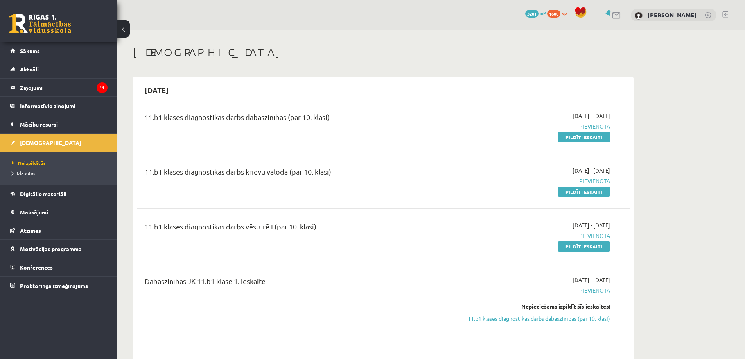
scroll to position [511, 0]
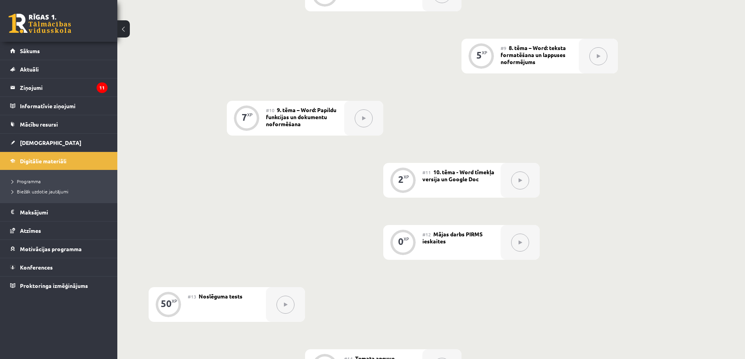
scroll to position [704, 0]
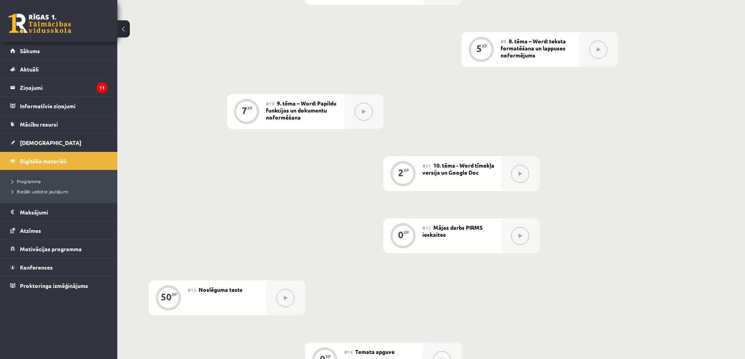
click at [516, 175] on button at bounding box center [520, 174] width 18 height 18
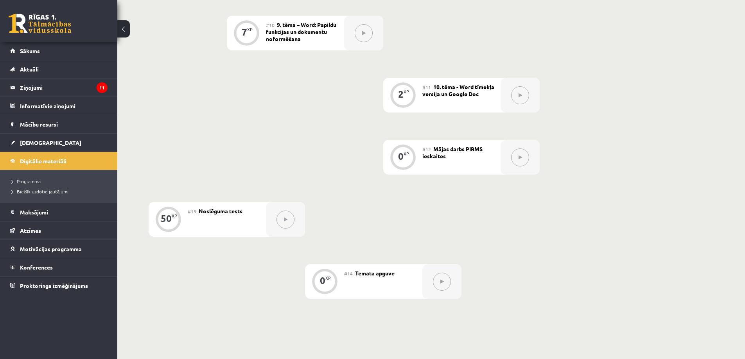
scroll to position [859, 0]
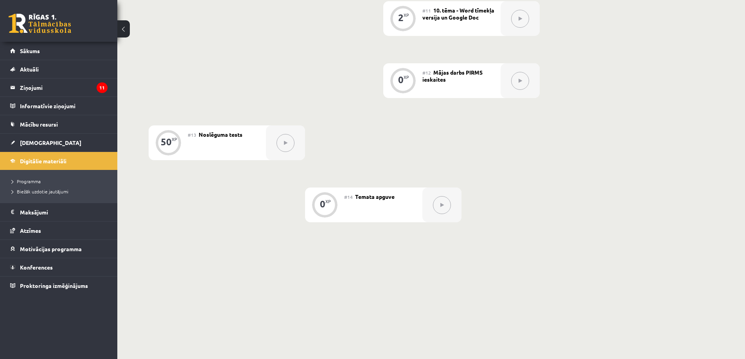
click at [446, 209] on button at bounding box center [442, 205] width 18 height 18
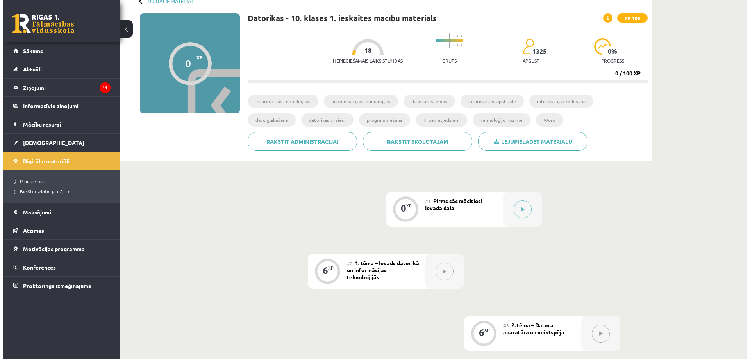
scroll to position [0, 0]
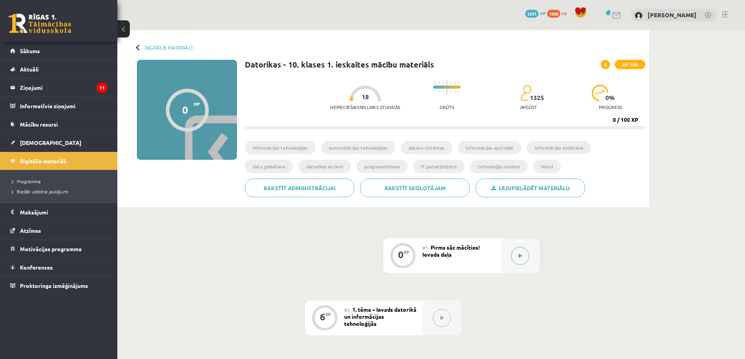
click at [521, 254] on icon at bounding box center [520, 256] width 4 height 5
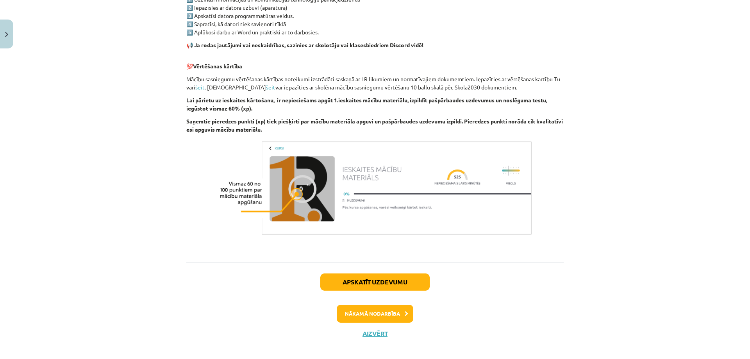
scroll to position [495, 0]
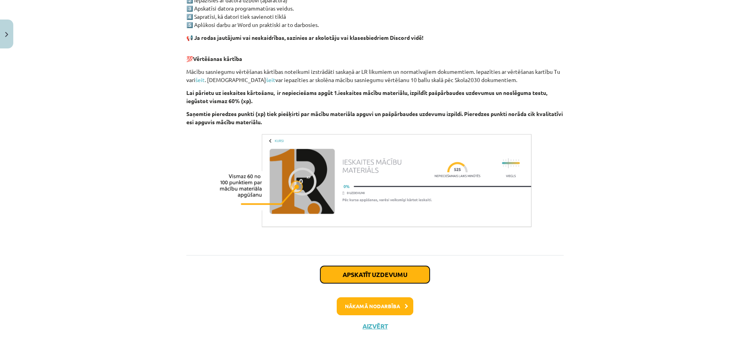
click at [372, 274] on button "Apskatīt uzdevumu" at bounding box center [374, 274] width 109 height 17
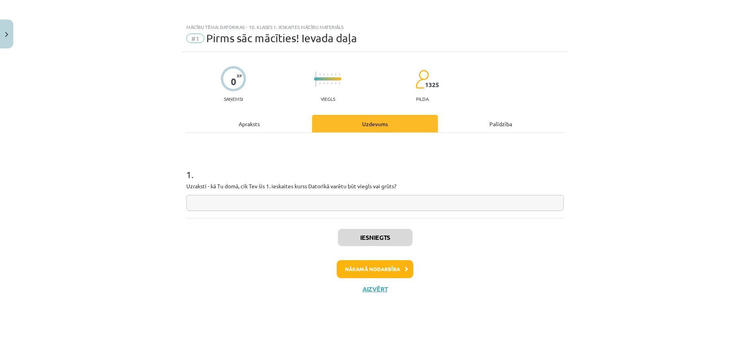
scroll to position [0, 0]
click at [372, 269] on button "Nākamā nodarbība" at bounding box center [375, 269] width 77 height 18
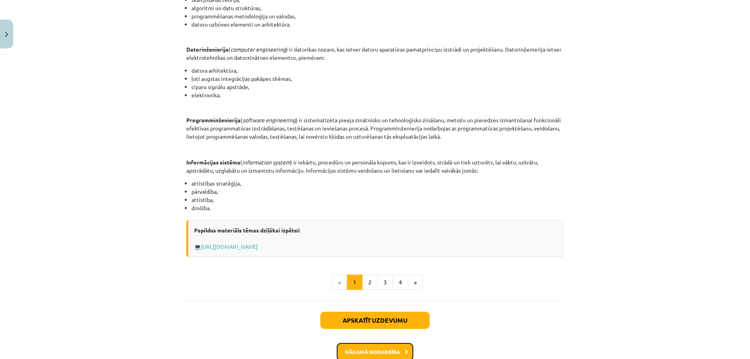
scroll to position [335, 0]
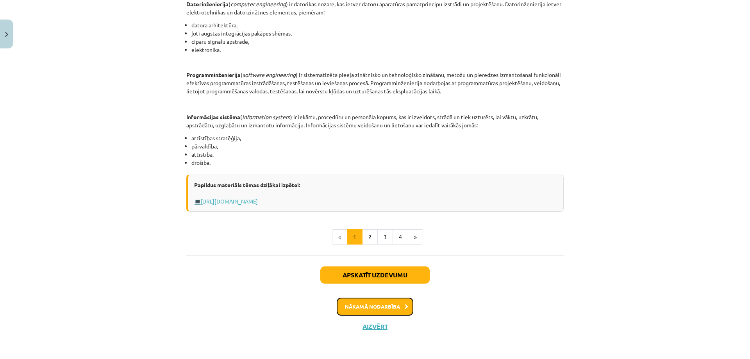
click at [377, 305] on button "Nākamā nodarbība" at bounding box center [375, 307] width 77 height 18
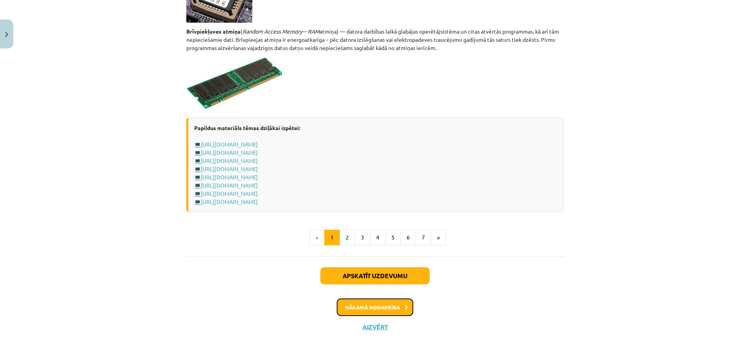
scroll to position [1339, 0]
click at [381, 307] on button "Nākamā nodarbība" at bounding box center [375, 307] width 77 height 18
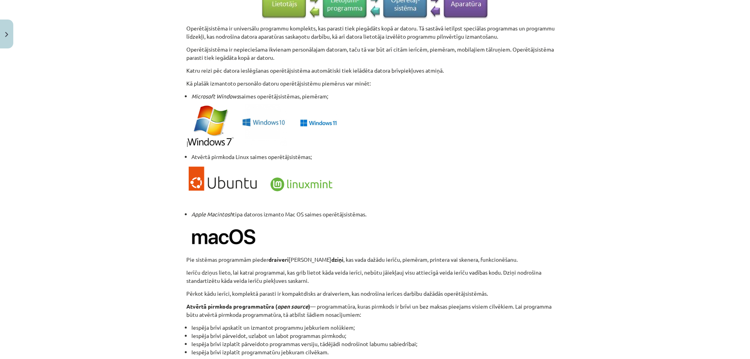
scroll to position [773, 0]
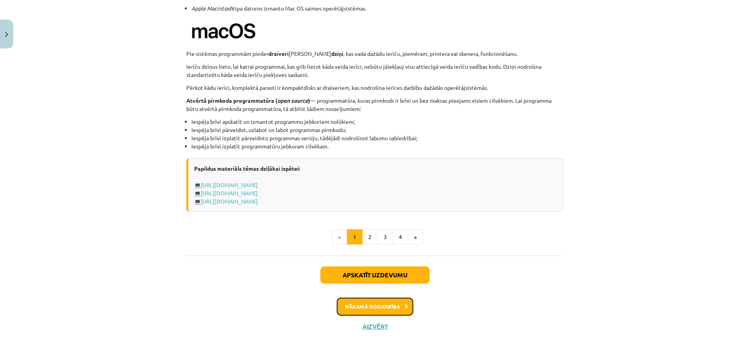
click at [381, 307] on button "Nākamā nodarbība" at bounding box center [375, 307] width 77 height 18
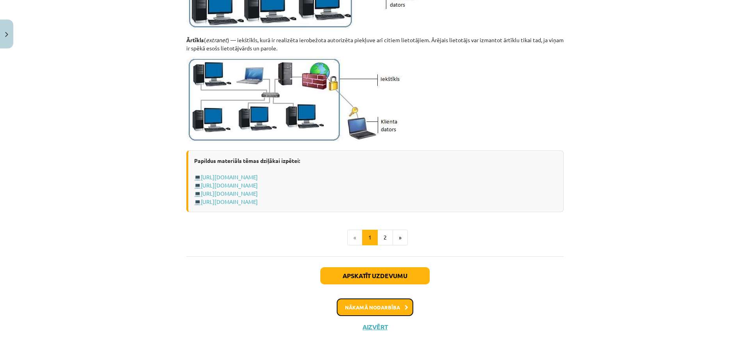
click at [383, 308] on button "Nākamā nodarbība" at bounding box center [375, 308] width 77 height 18
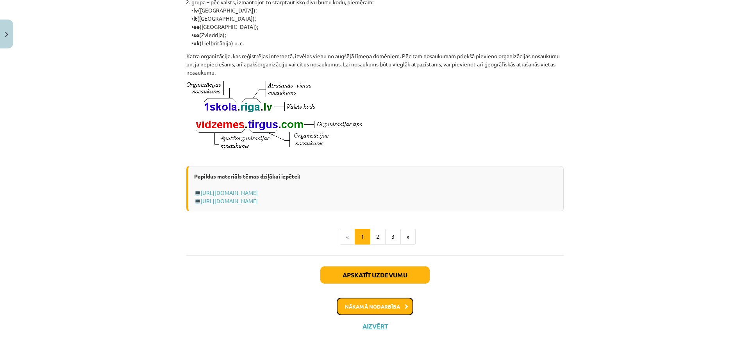
click at [382, 304] on button "Nākamā nodarbība" at bounding box center [375, 307] width 77 height 18
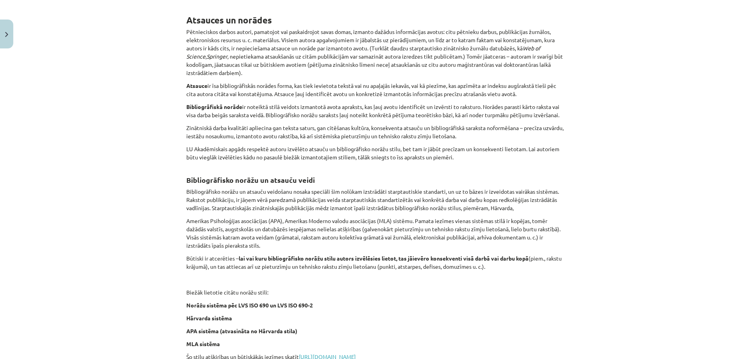
scroll to position [264, 0]
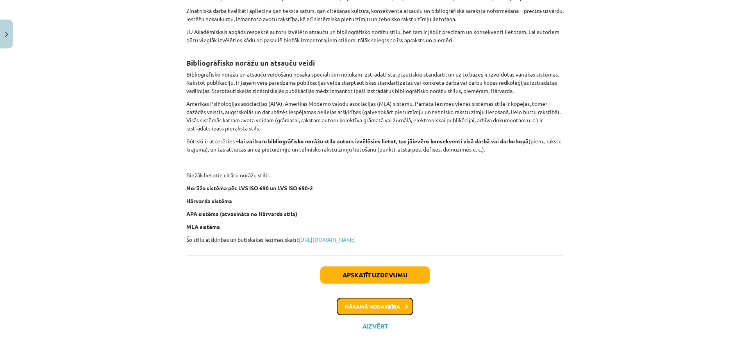
click at [382, 304] on button "Nākamā nodarbība" at bounding box center [375, 307] width 77 height 18
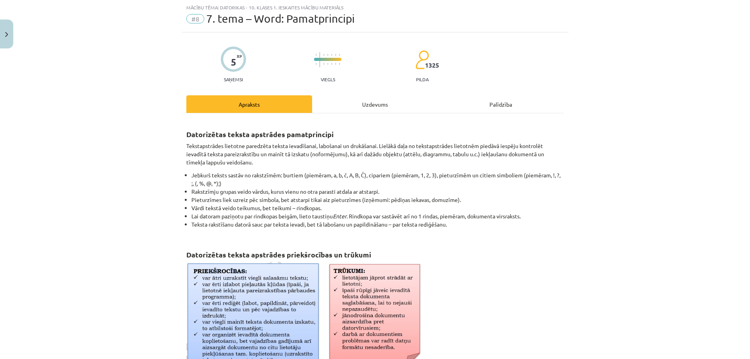
scroll to position [293, 0]
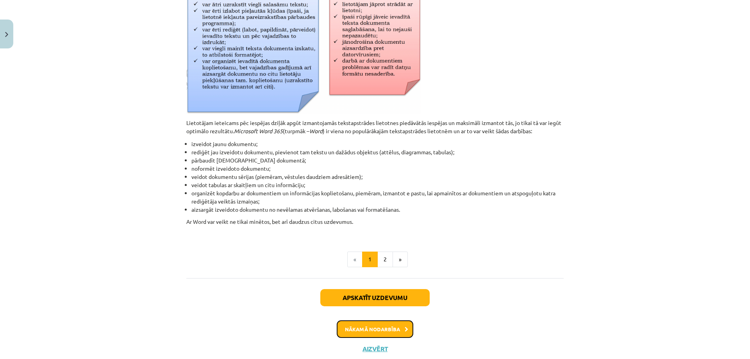
click at [395, 329] on button "Nākamā nodarbība" at bounding box center [375, 329] width 77 height 18
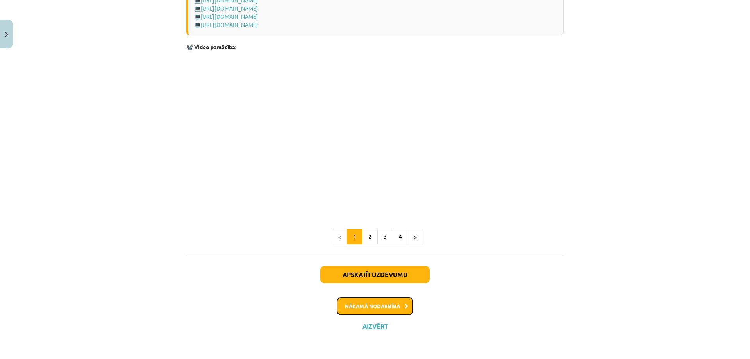
click at [385, 303] on button "Nākamā nodarbība" at bounding box center [375, 306] width 77 height 18
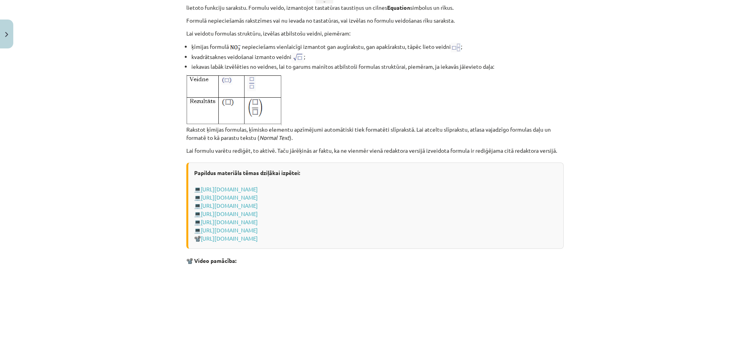
scroll to position [1597, 0]
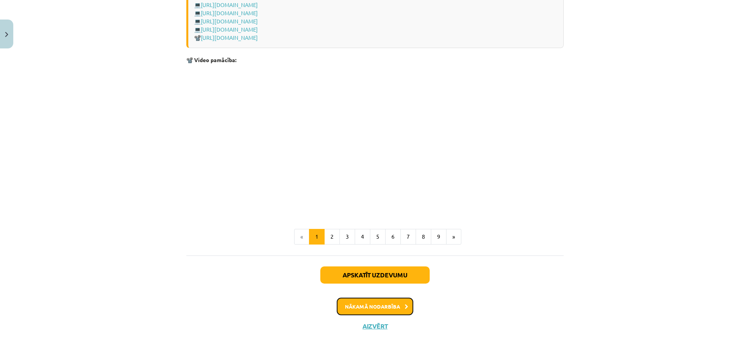
click at [384, 307] on button "Nākamā nodarbība" at bounding box center [375, 307] width 77 height 18
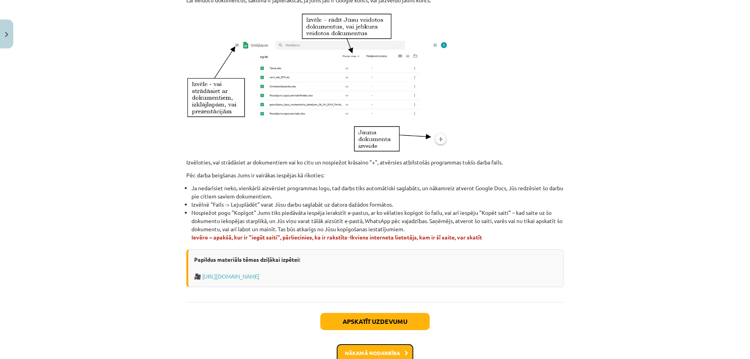
scroll to position [421, 0]
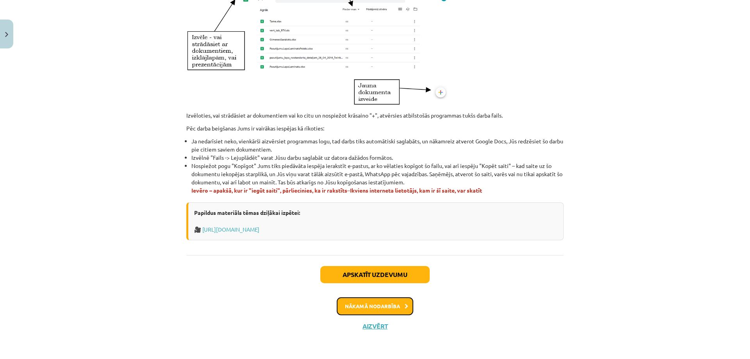
click at [383, 306] on button "Nākamā nodarbība" at bounding box center [375, 306] width 77 height 18
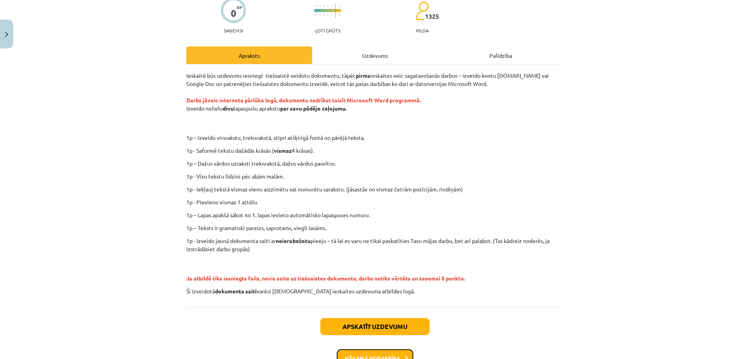
scroll to position [120, 0]
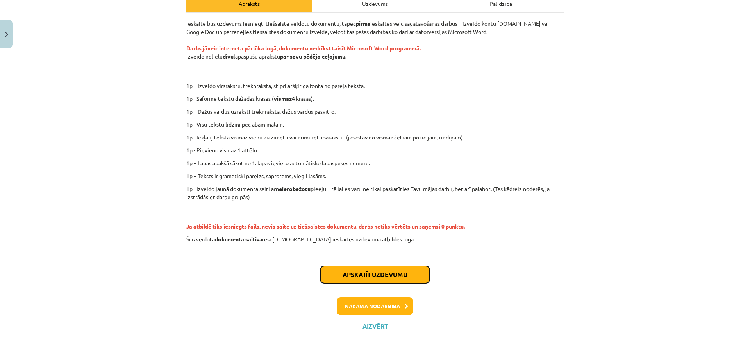
click at [378, 274] on button "Apskatīt uzdevumu" at bounding box center [374, 274] width 109 height 17
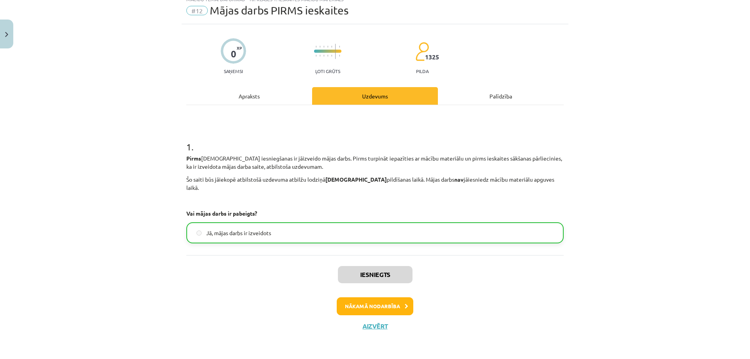
scroll to position [20, 0]
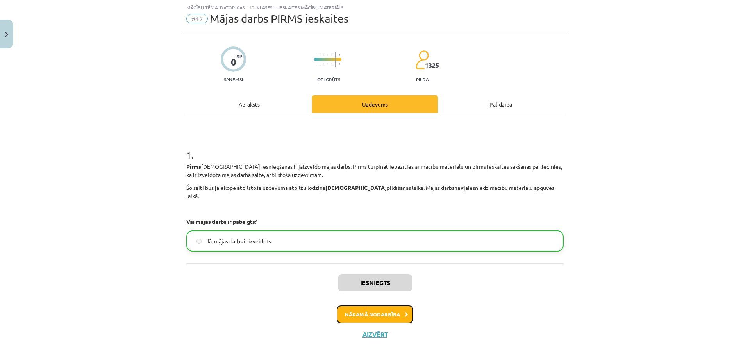
click at [386, 306] on button "Nākamā nodarbība" at bounding box center [375, 315] width 77 height 18
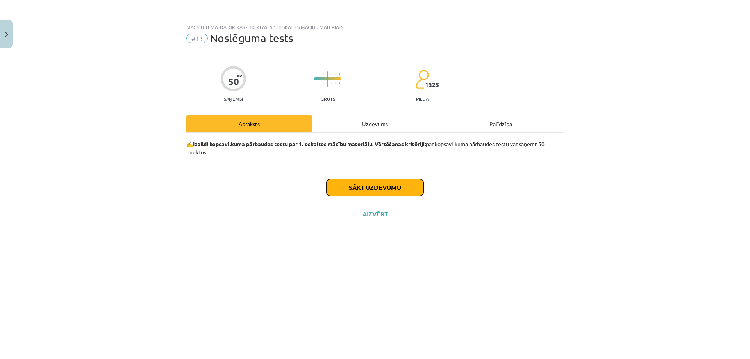
click at [377, 187] on button "Sākt uzdevumu" at bounding box center [375, 187] width 97 height 17
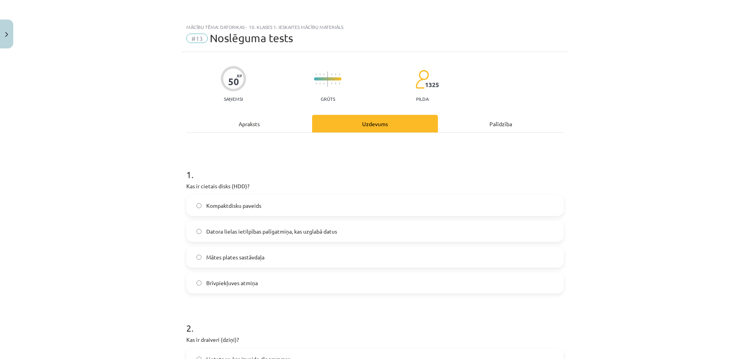
click at [237, 230] on span "Datora lielas ietilpības palīgatmiņa, kas uzglabā datus" at bounding box center [271, 231] width 131 height 8
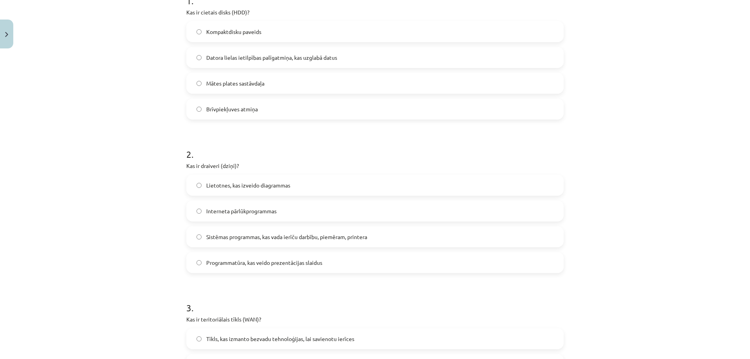
scroll to position [195, 0]
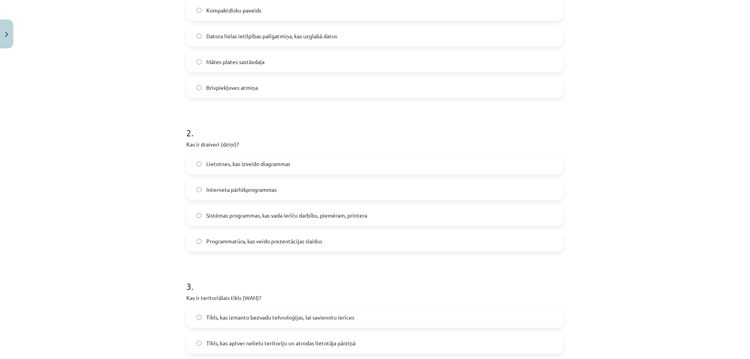
click at [249, 215] on span "Sistēmas programmas, kas vada ierīču darbību, piemēram, printera" at bounding box center [286, 215] width 161 height 8
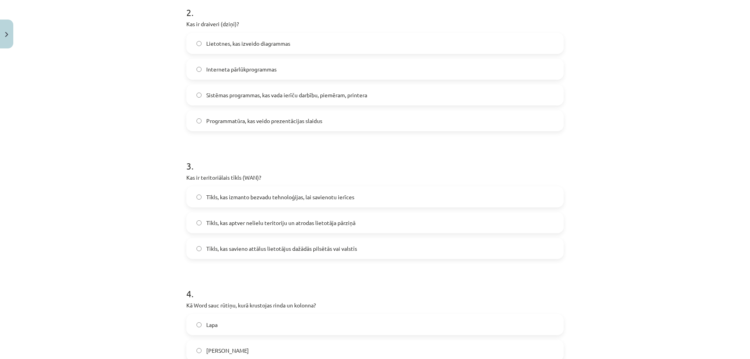
scroll to position [352, 0]
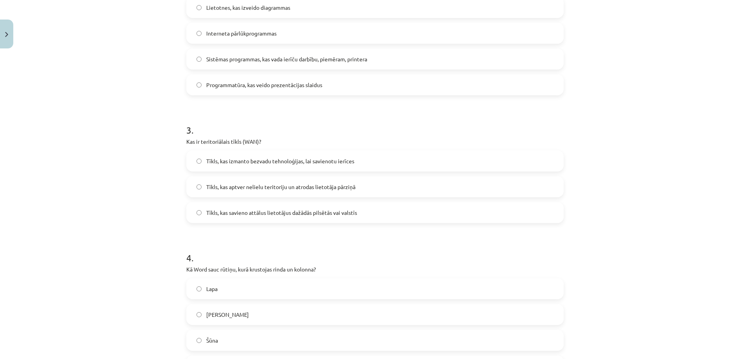
click at [236, 215] on span "Tīkls, kas savieno attālus lietotājus dažādās pilsētās vai valstīs" at bounding box center [281, 213] width 151 height 8
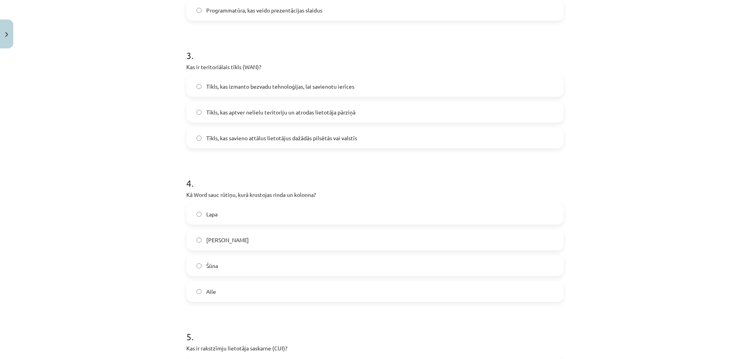
scroll to position [547, 0]
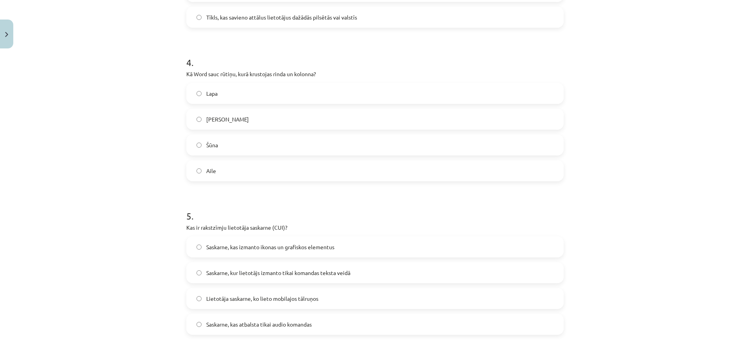
click at [212, 145] on span "Šūna" at bounding box center [212, 145] width 12 height 8
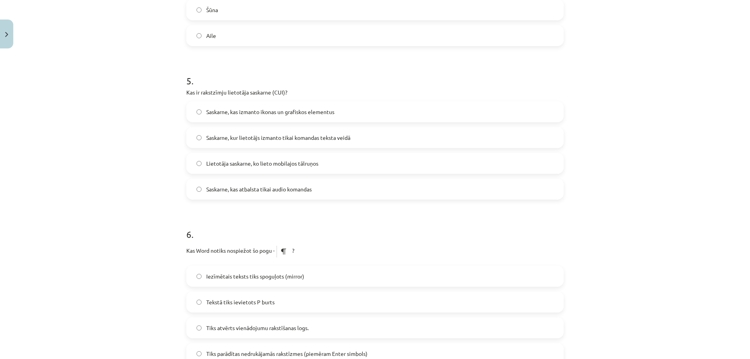
scroll to position [704, 0]
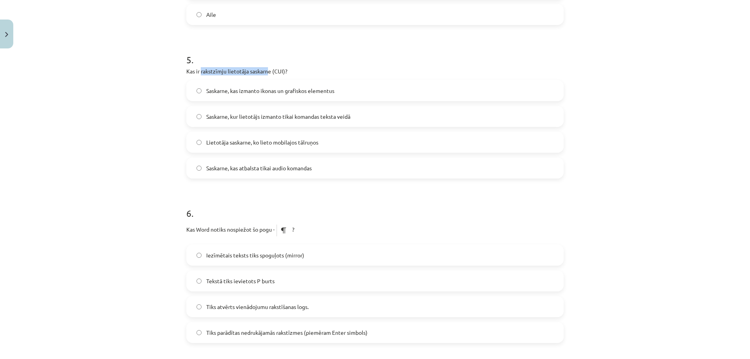
drag, startPoint x: 199, startPoint y: 72, endPoint x: 265, endPoint y: 71, distance: 66.8
click at [265, 71] on p "Kas ir rakstzīmju lietotāja saskarne (CUI)?" at bounding box center [375, 71] width 378 height 8
drag, startPoint x: 272, startPoint y: 70, endPoint x: 281, endPoint y: 70, distance: 8.6
click at [281, 70] on p "Kas ir rakstzīmju lietotāja saskarne (CUI)?" at bounding box center [375, 71] width 378 height 8
copy p "CUI"
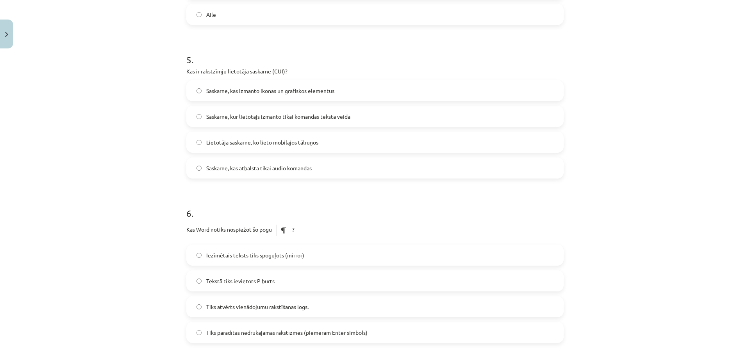
click at [243, 116] on span "Saskarne, kur lietotājs izmanto tikai komandas teksta veidā" at bounding box center [278, 117] width 144 height 8
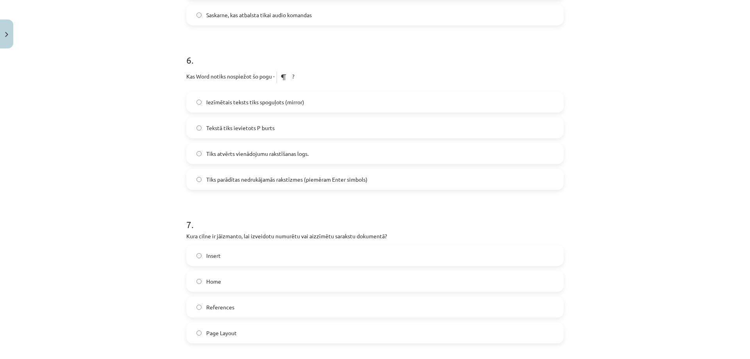
scroll to position [860, 0]
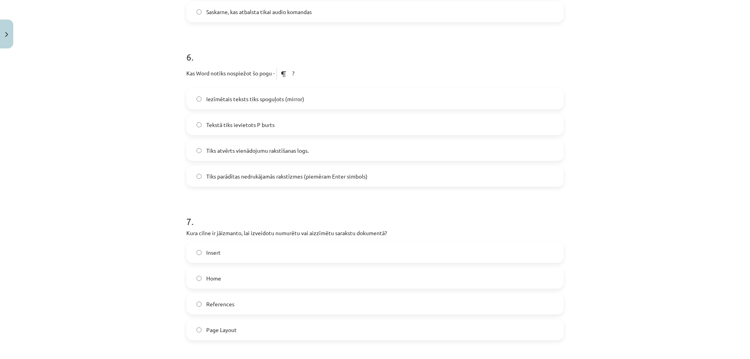
click at [232, 174] on span "Tiks parādītas nedrukājamās rakstīzmes (piemēram Enter simbols)" at bounding box center [286, 176] width 161 height 8
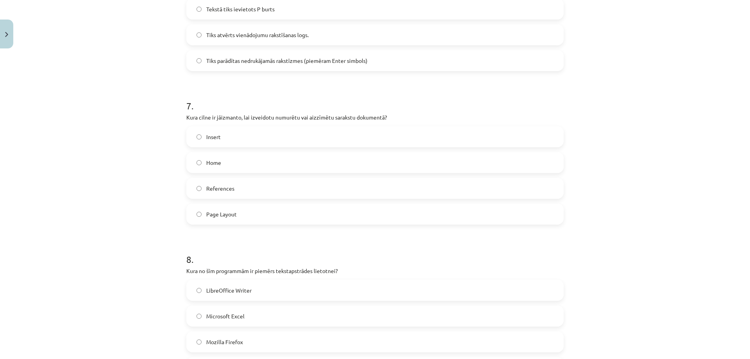
scroll to position [1016, 0]
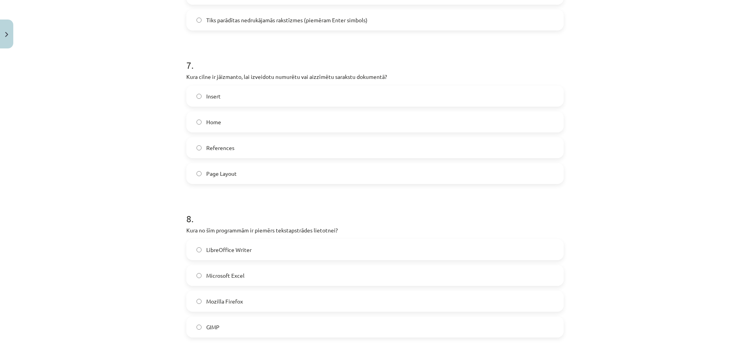
click at [211, 95] on span "Insert" at bounding box center [213, 96] width 14 height 8
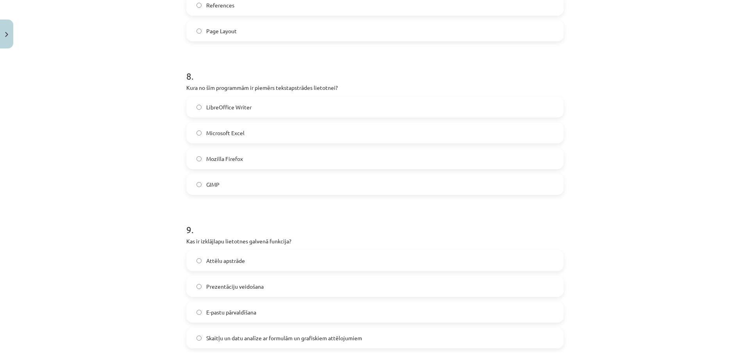
scroll to position [1173, 0]
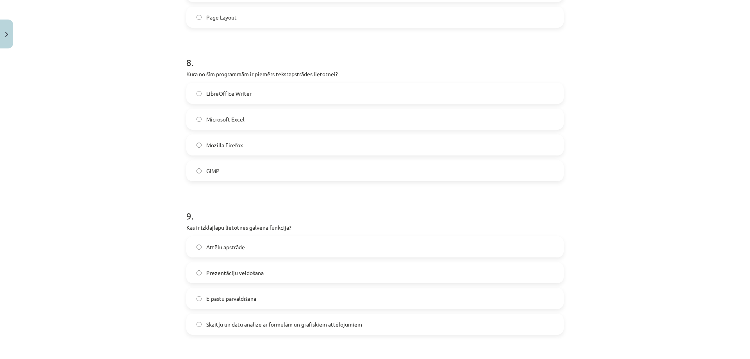
click at [214, 92] on span "LibreOffice Writer" at bounding box center [228, 94] width 45 height 8
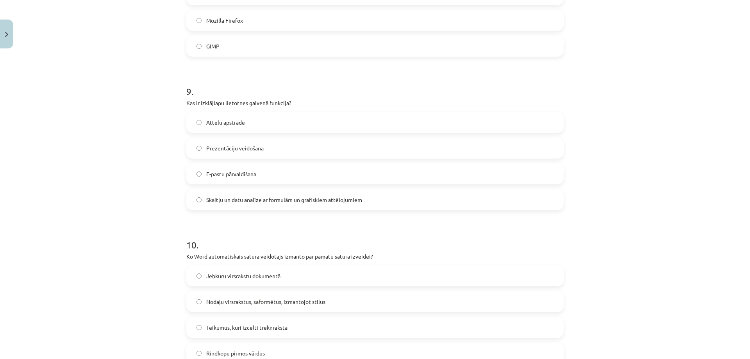
scroll to position [1329, 0]
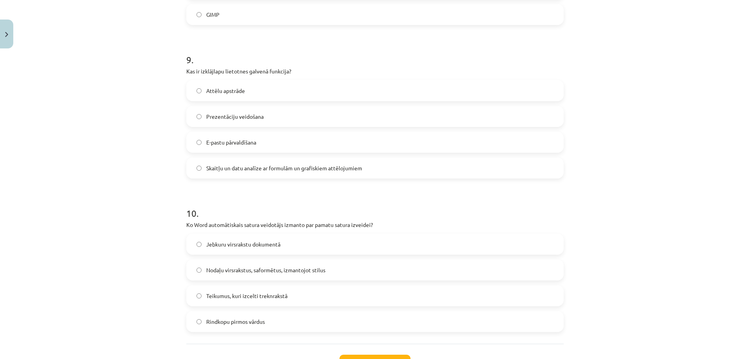
click at [229, 166] on span "Skaitļu un datu analīze ar formulām un grafiskiem attēlojumiem" at bounding box center [284, 168] width 156 height 8
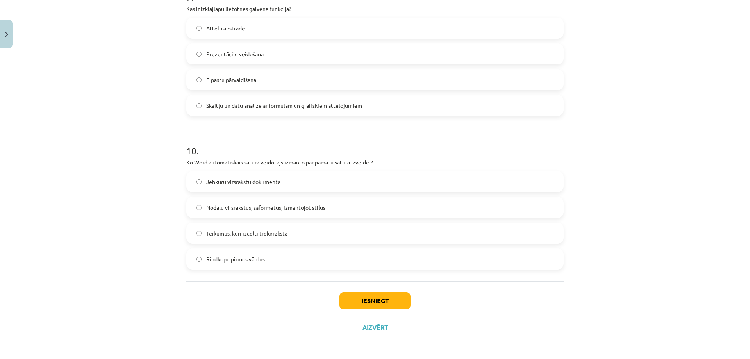
scroll to position [1393, 0]
drag, startPoint x: 242, startPoint y: 161, endPoint x: 281, endPoint y: 162, distance: 39.1
click at [281, 162] on p "Ko Word automātiskais satura veidotājs izmanto par pamatu satura izveidei?" at bounding box center [375, 161] width 378 height 8
copy p "satura veidotājs"
click at [241, 205] on span "Nodaļu virsrakstus, saformētus, izmantojot stilus" at bounding box center [265, 206] width 119 height 8
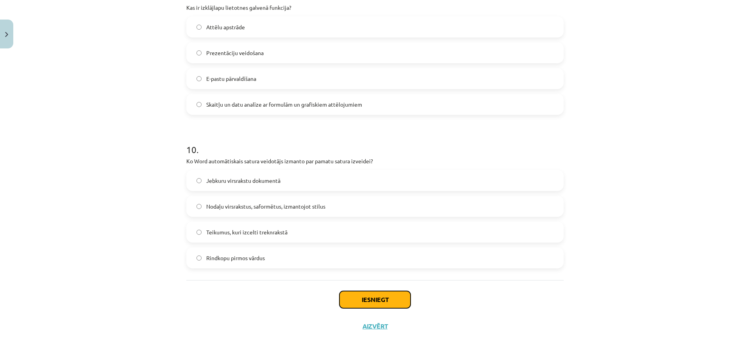
click at [371, 299] on button "Iesniegt" at bounding box center [375, 299] width 71 height 17
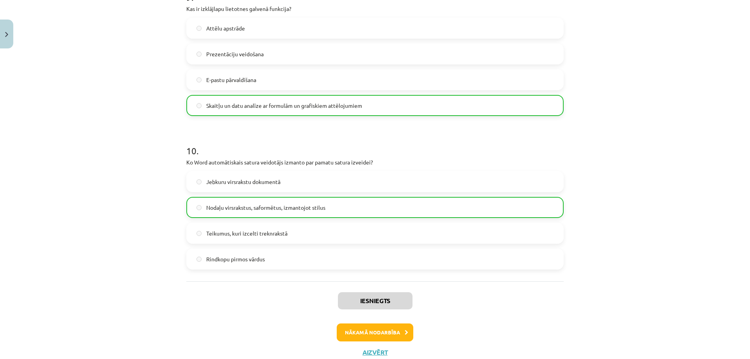
scroll to position [1418, 0]
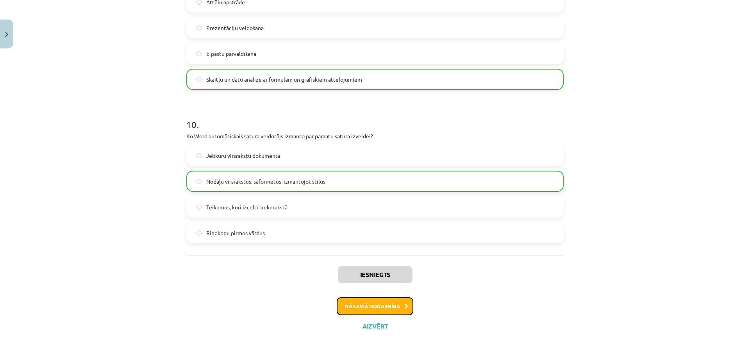
click at [380, 306] on button "Nākamā nodarbība" at bounding box center [375, 306] width 77 height 18
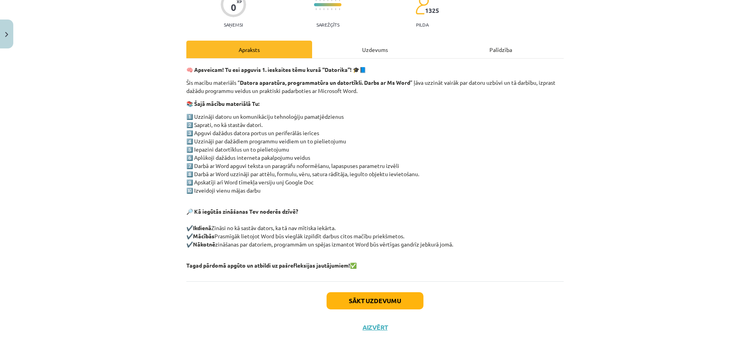
scroll to position [75, 0]
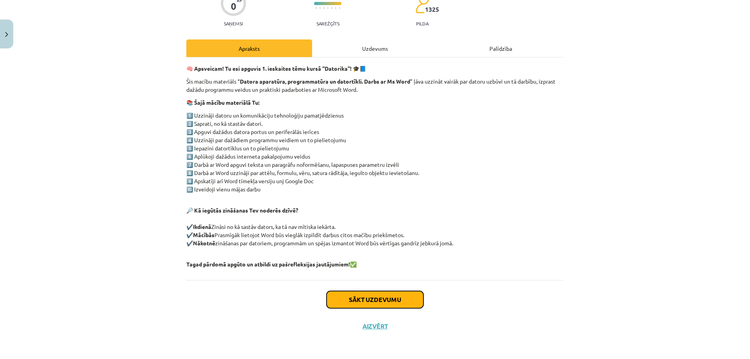
click at [369, 299] on button "Sākt uzdevumu" at bounding box center [375, 299] width 97 height 17
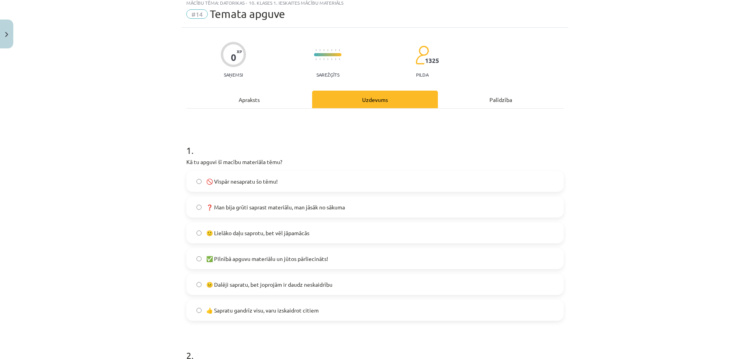
scroll to position [20, 0]
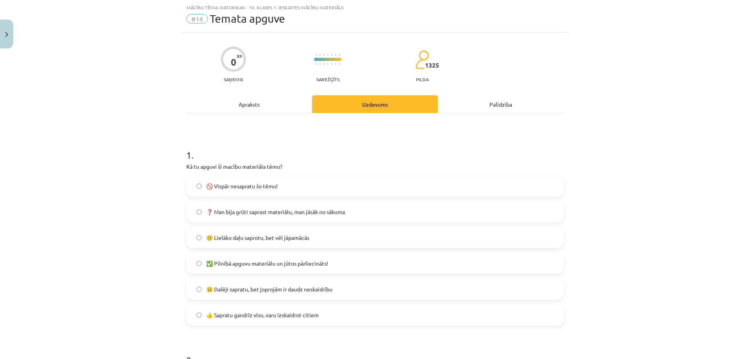
click at [249, 236] on span "🙂 Lielāko daļu saprotu, bet vēl jāpamācās" at bounding box center [257, 238] width 103 height 8
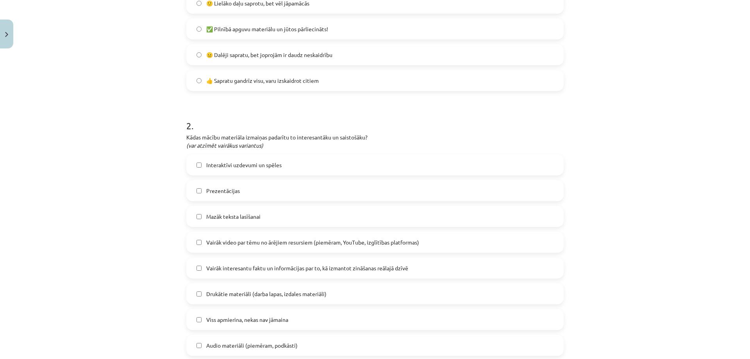
scroll to position [332, 0]
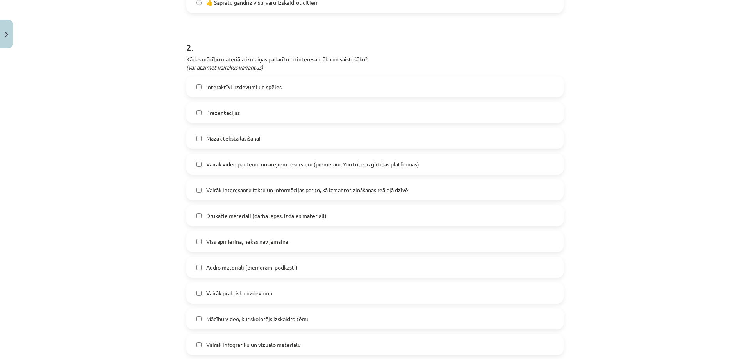
click at [215, 163] on span "Vairāk video par tēmu no ārējiem resursiem (piemēram, YouTube, izglītības platf…" at bounding box center [312, 164] width 213 height 8
click at [209, 86] on span "Interaktīvi uzdevumi un spēles" at bounding box center [243, 87] width 75 height 8
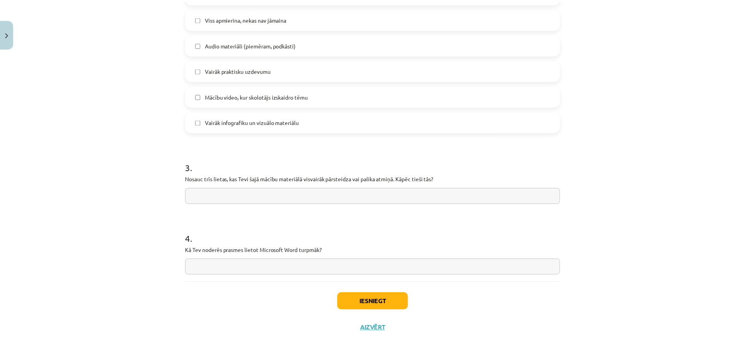
scroll to position [557, 0]
click at [230, 193] on input "text" at bounding box center [375, 194] width 378 height 16
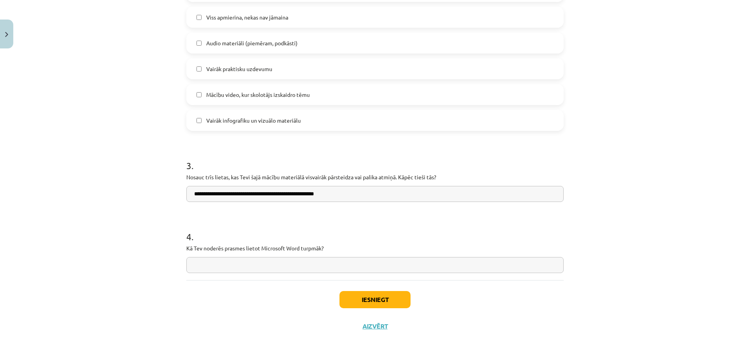
type input "**********"
click at [226, 270] on input "text" at bounding box center [375, 265] width 378 height 16
type input "**********"
click at [366, 301] on button "Iesniegt" at bounding box center [375, 299] width 71 height 17
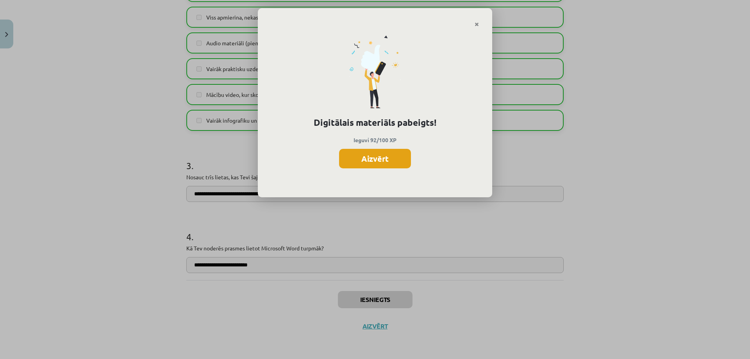
click at [377, 157] on button "Aizvērt" at bounding box center [375, 159] width 72 height 20
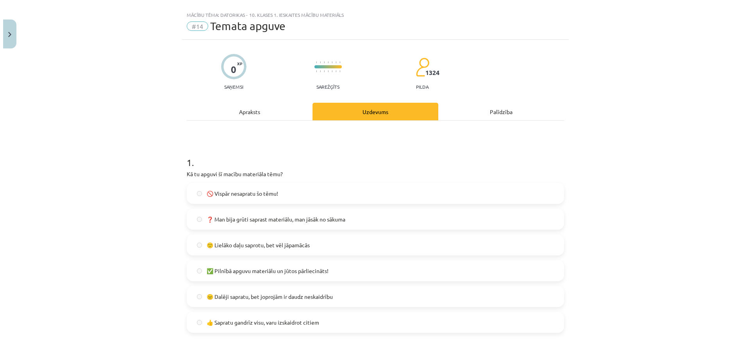
scroll to position [0, 0]
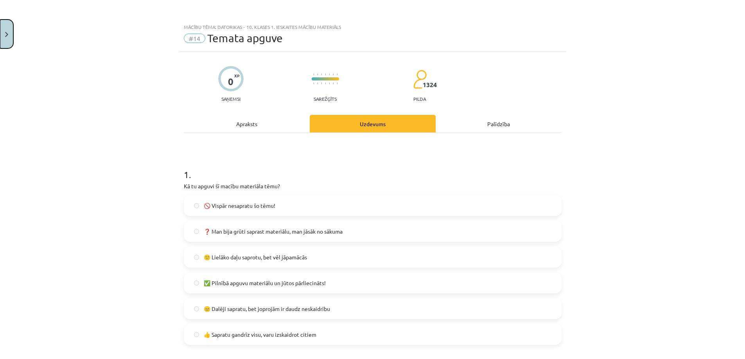
click at [10, 36] on button "Close" at bounding box center [6, 34] width 13 height 29
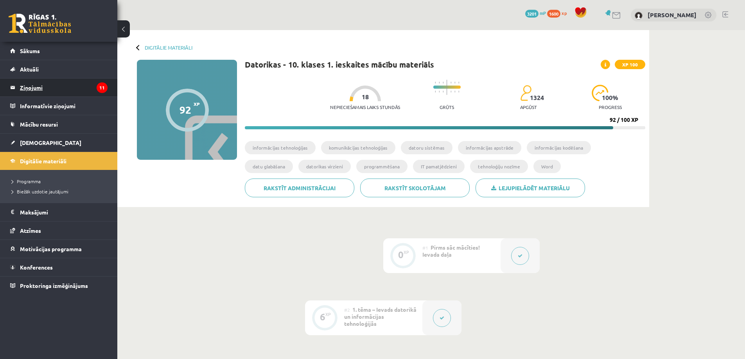
click at [36, 87] on legend "Ziņojumi 11" at bounding box center [64, 88] width 88 height 18
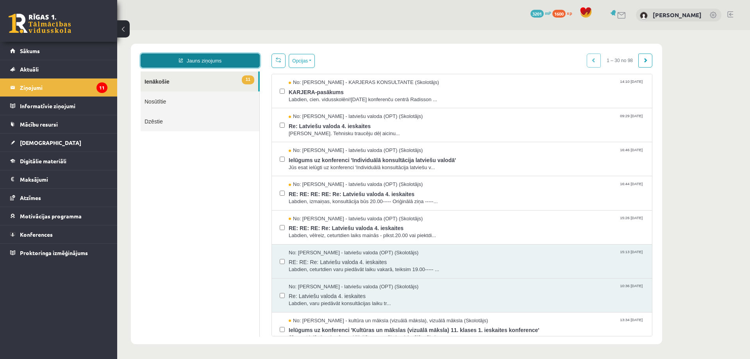
click at [203, 61] on link "Jauns ziņojums" at bounding box center [200, 61] width 119 height 14
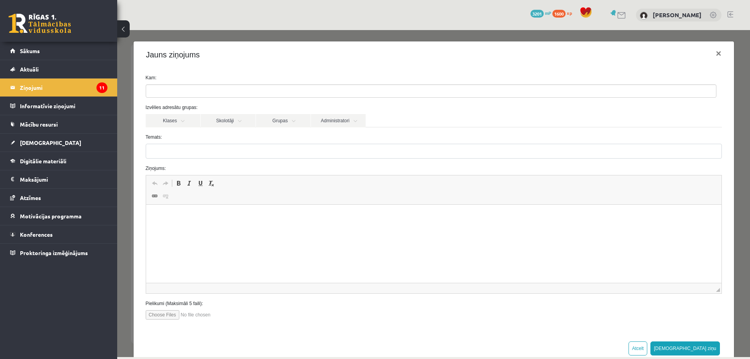
click at [202, 93] on ul at bounding box center [431, 91] width 570 height 13
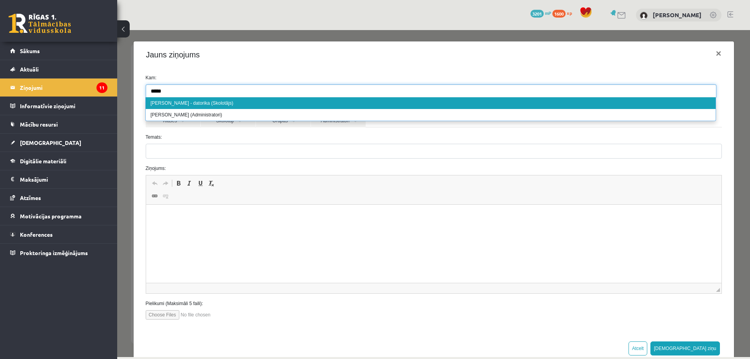
type input "*****"
select select "**"
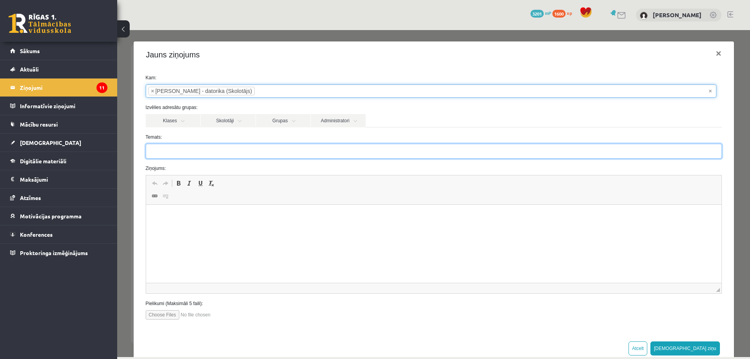
click at [185, 151] on input "Temats:" at bounding box center [434, 151] width 576 height 15
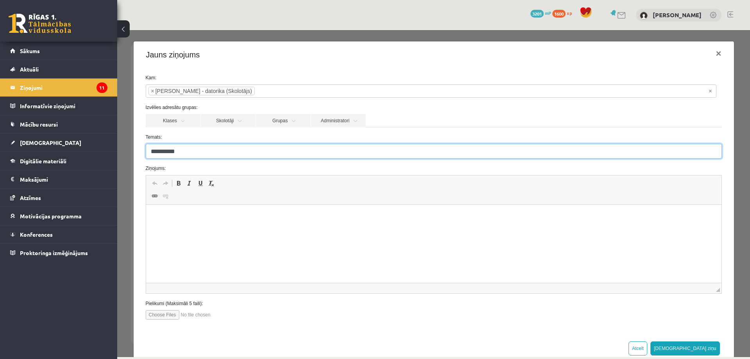
type input "**********"
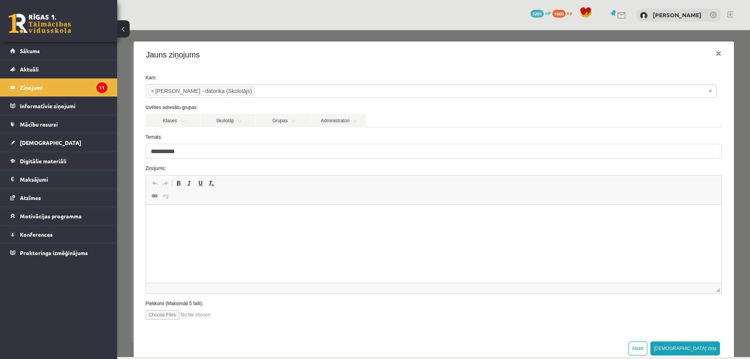
click at [181, 215] on p "Bagātinātā teksta redaktors, wiswyg-editor-47433926604860-1760185107-373" at bounding box center [434, 217] width 560 height 8
click at [302, 215] on p "**********" at bounding box center [431, 217] width 555 height 8
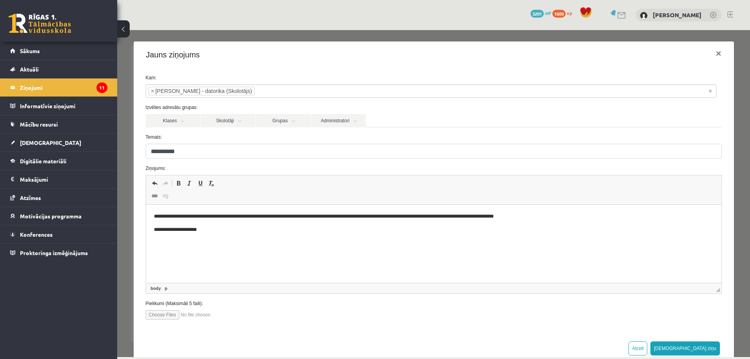
click at [460, 227] on p "**********" at bounding box center [431, 230] width 555 height 8
drag, startPoint x: 201, startPoint y: 229, endPoint x: 149, endPoint y: 228, distance: 51.6
click at [149, 228] on html "**********" at bounding box center [434, 223] width 576 height 37
click at [499, 217] on p "**********" at bounding box center [431, 217] width 555 height 8
click at [161, 242] on html "**********" at bounding box center [434, 223] width 576 height 37
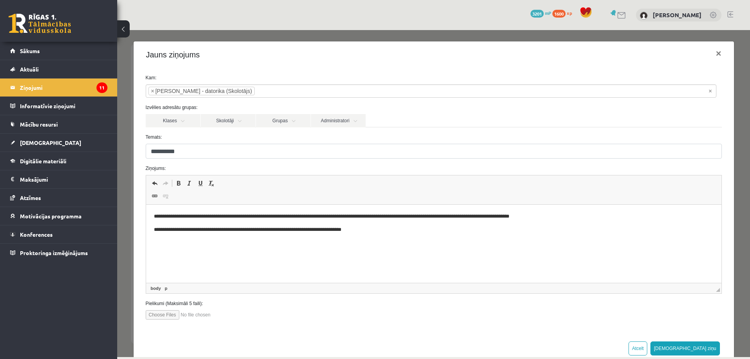
click at [412, 232] on p "**********" at bounding box center [431, 230] width 555 height 8
click at [696, 347] on button "[DEMOGRAPHIC_DATA] ziņu" at bounding box center [686, 349] width 70 height 14
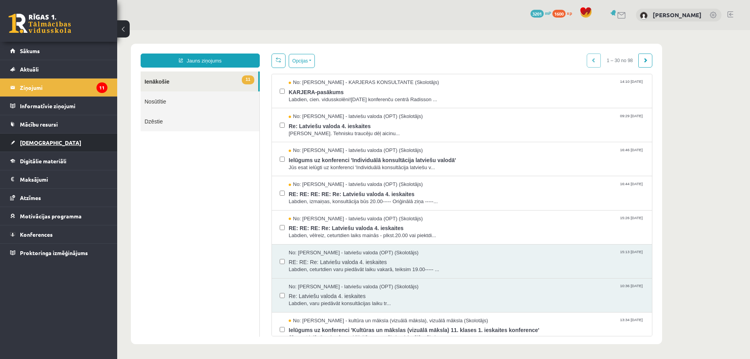
click at [40, 143] on span "[DEMOGRAPHIC_DATA]" at bounding box center [50, 142] width 61 height 7
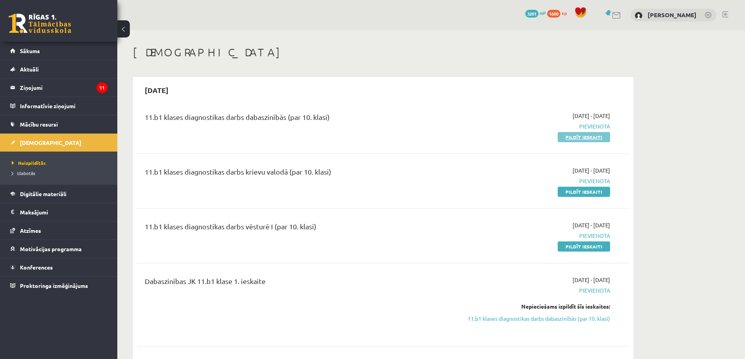
click at [585, 136] on link "Pildīt ieskaiti" at bounding box center [583, 137] width 52 height 10
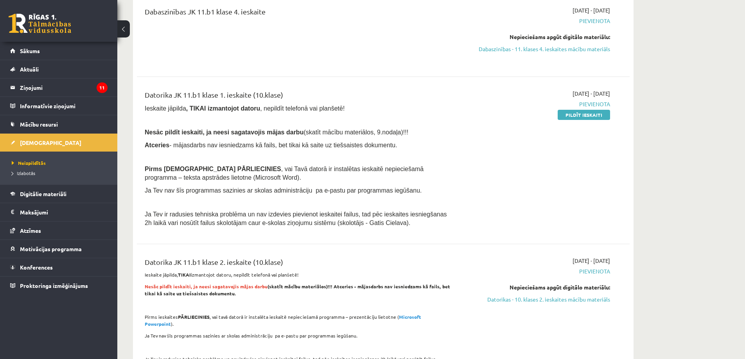
scroll to position [508, 0]
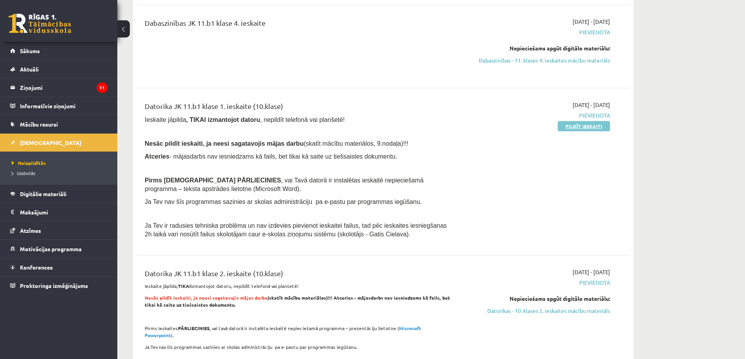
click at [569, 125] on link "Pildīt ieskaiti" at bounding box center [583, 126] width 52 height 10
click at [584, 126] on link "Pildīt ieskaiti" at bounding box center [583, 126] width 52 height 10
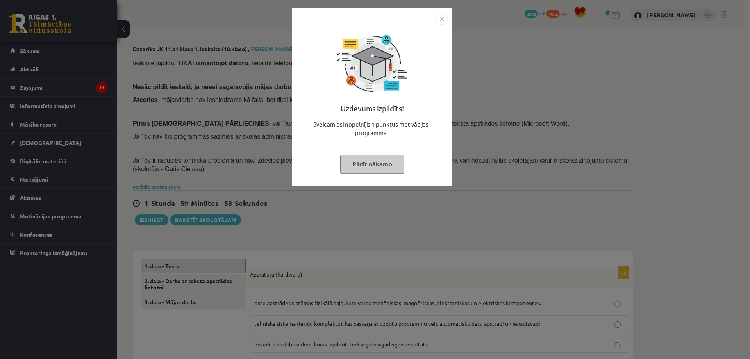
click at [369, 164] on button "Pildīt nākamo" at bounding box center [372, 164] width 64 height 18
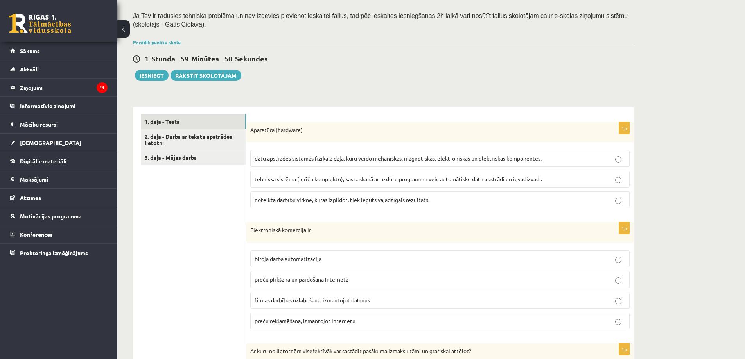
scroll to position [156, 0]
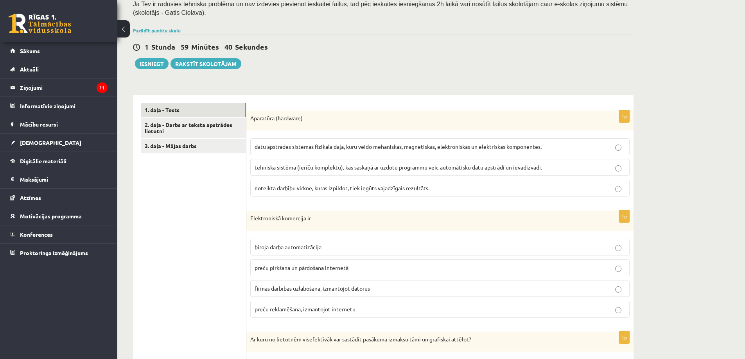
click at [354, 145] on span "datu apstrādes sistēmas fizikālā daļa, kuru veido mehāniskas, magnētiskas, elek…" at bounding box center [397, 146] width 287 height 7
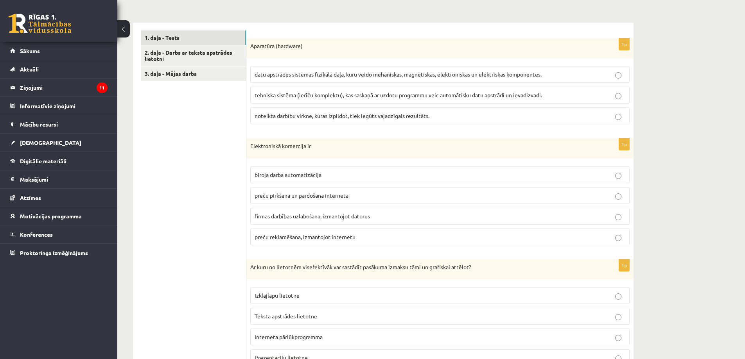
scroll to position [235, 0]
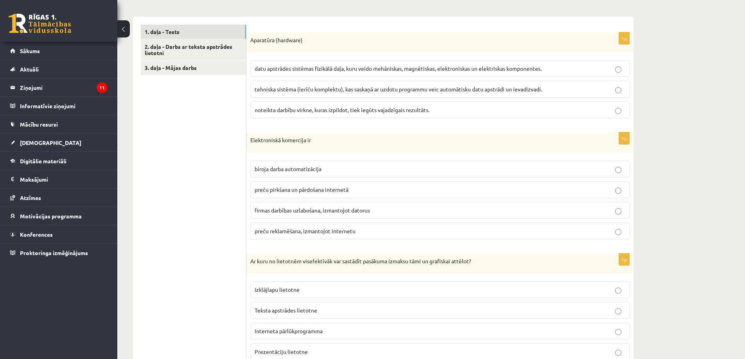
click at [329, 189] on span "preču pirkšana un pārdošana internetā" at bounding box center [301, 189] width 94 height 7
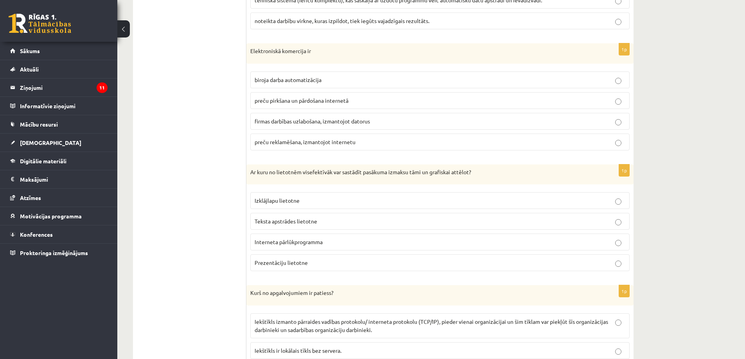
scroll to position [352, 0]
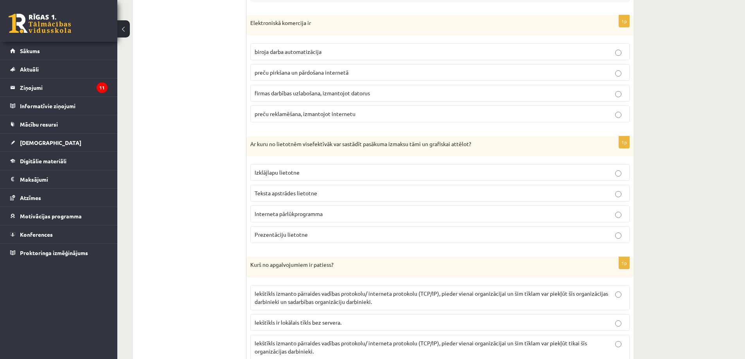
click at [353, 173] on p "Izklājlapu lietotne" at bounding box center [439, 172] width 371 height 8
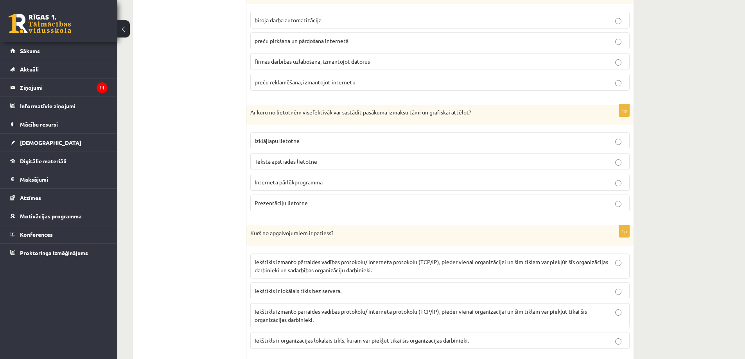
scroll to position [430, 0]
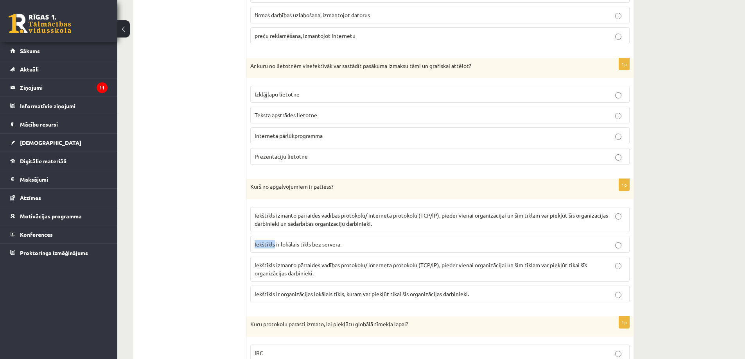
drag, startPoint x: 254, startPoint y: 245, endPoint x: 274, endPoint y: 245, distance: 19.5
click at [274, 245] on span "Iekštīkls ir lokālais tīkls bez servera." at bounding box center [297, 244] width 87 height 7
copy span "Iekštīkls"
click at [355, 218] on span "Iekštīkls izmanto pārraides vadības protokolu/ interneta protokolu (TCP/IP), pi…" at bounding box center [430, 219] width 353 height 15
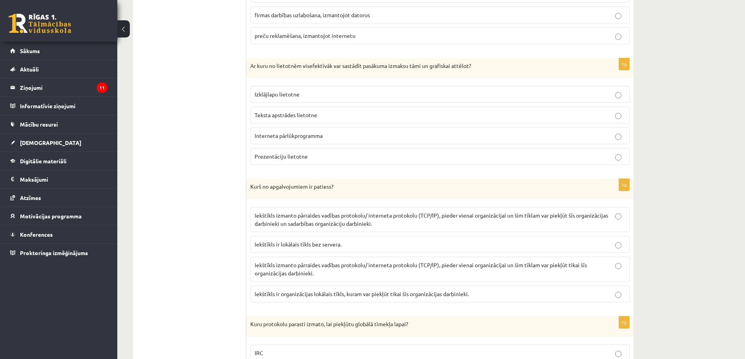
click at [417, 294] on span "Iekštīkls ir organizācijas lokālais tīkls, kuram var piekļūt tikai šīs organizā…" at bounding box center [361, 293] width 214 height 7
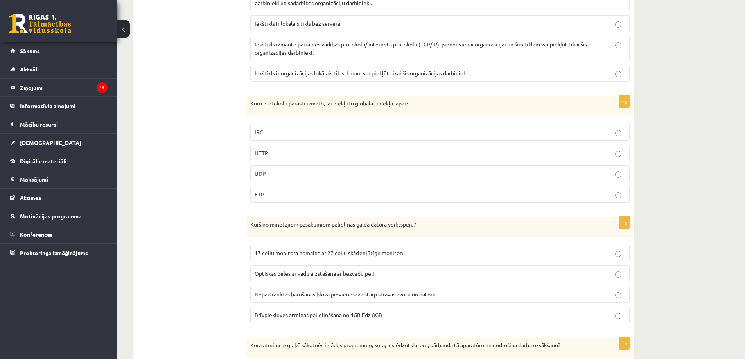
scroll to position [664, 0]
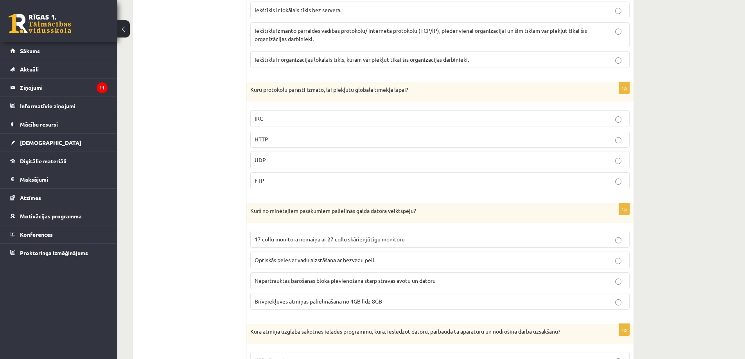
click at [268, 139] on span "HTTP" at bounding box center [261, 139] width 14 height 7
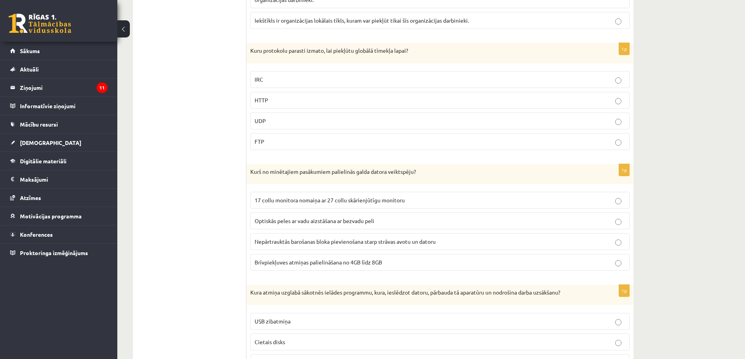
scroll to position [743, 0]
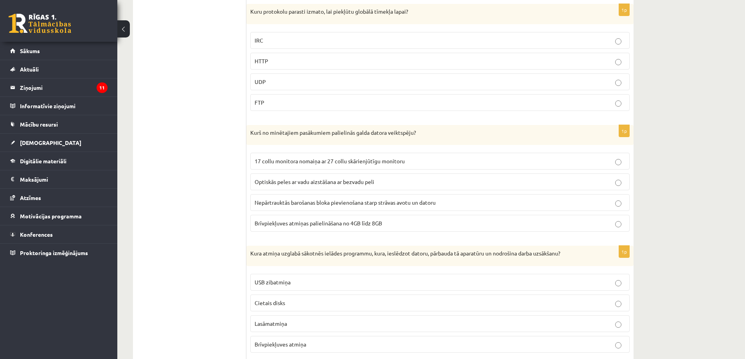
click at [334, 223] on span "Brīvpiekļuves atmiņas palielināšana no 4GB līdz 8GB" at bounding box center [317, 223] width 127 height 7
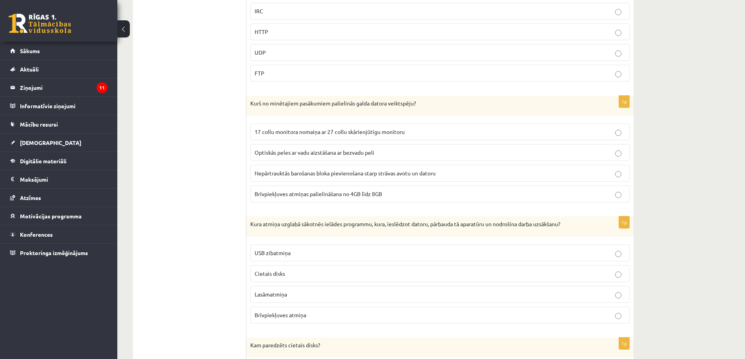
scroll to position [821, 0]
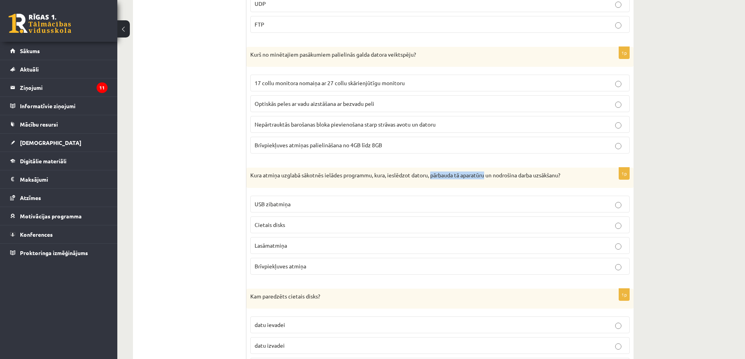
drag, startPoint x: 433, startPoint y: 176, endPoint x: 489, endPoint y: 175, distance: 55.1
click at [489, 175] on p "Kura atmiņa uzglabā sākotnēs ielādes programmu, kura, ieslēdzot datoru, pārbaud…" at bounding box center [420, 176] width 340 height 8
copy p "pārbauda tā aparatūru"
click at [297, 244] on p "Lasāmatmiņa" at bounding box center [439, 246] width 371 height 8
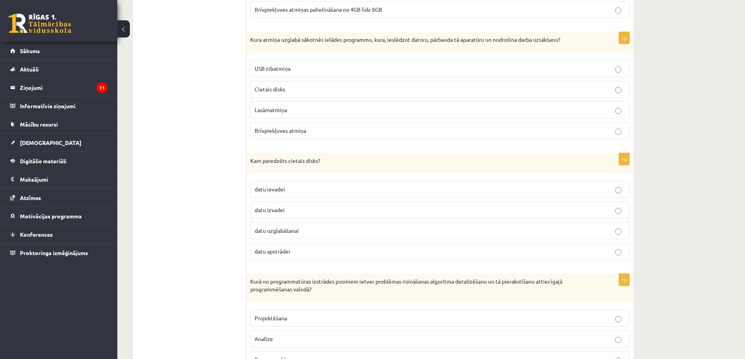
scroll to position [977, 0]
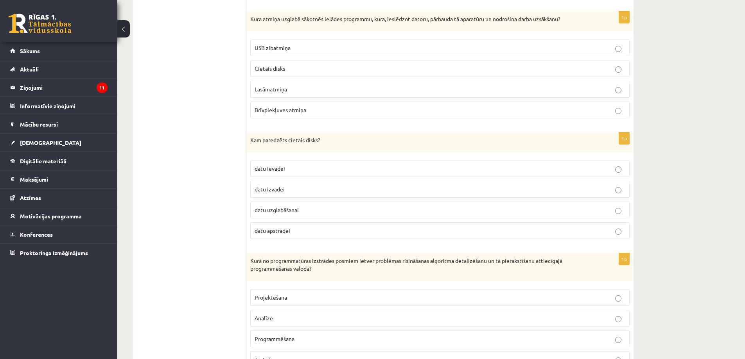
click at [324, 209] on p "datu uzglabāšanai" at bounding box center [439, 210] width 371 height 8
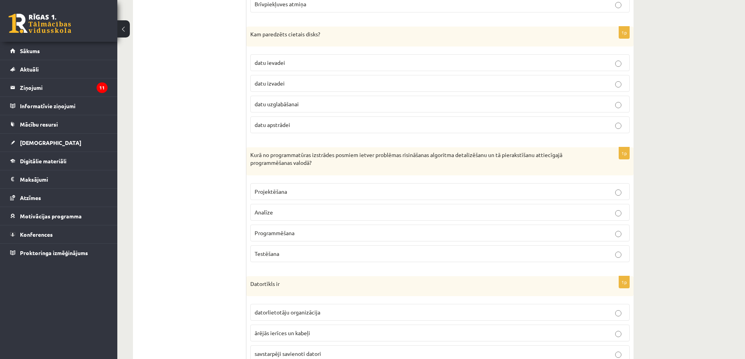
scroll to position [1094, 0]
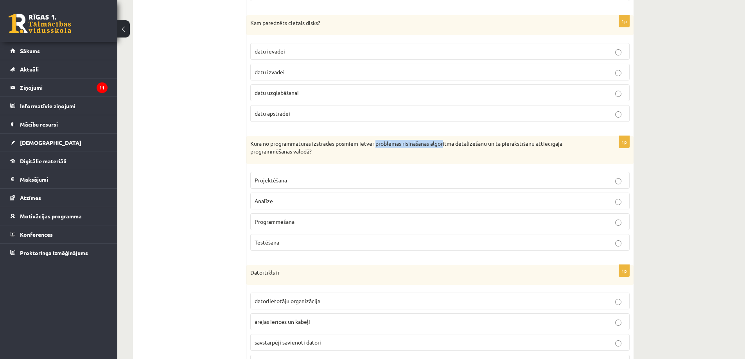
drag, startPoint x: 377, startPoint y: 145, endPoint x: 445, endPoint y: 143, distance: 68.0
click at [445, 143] on p "Kurā no programmatūras izstrādes posmiem ietver problēmas risināšanas algoritma…" at bounding box center [420, 147] width 340 height 15
click at [448, 144] on p "Kurā no programmatūras izstrādes posmiem ietver problēmas risināšanas algoritma…" at bounding box center [420, 147] width 340 height 15
drag, startPoint x: 433, startPoint y: 144, endPoint x: 485, endPoint y: 144, distance: 52.4
click at [485, 144] on p "Kurā no programmatūras izstrādes posmiem ietver problēmas risināšanas algoritma…" at bounding box center [420, 147] width 340 height 15
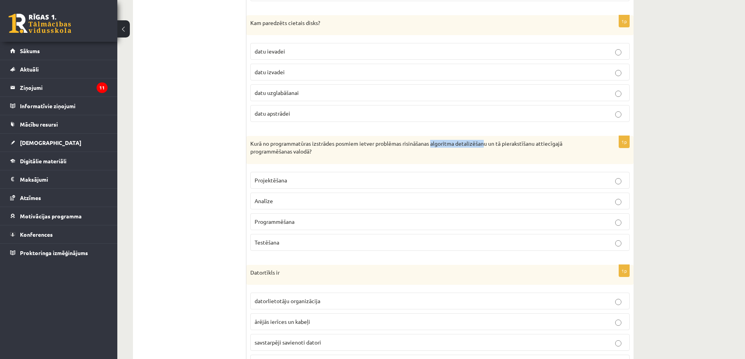
copy p "algoritma detalizēšan"
click at [194, 214] on ul "1. daļa - Tests 2. daļa - Darbs ar teksta apstrādes lietotni 3. daļa - Mājas da…" at bounding box center [194, 255] width 106 height 2181
click at [305, 221] on p "Programmēšana" at bounding box center [439, 222] width 371 height 8
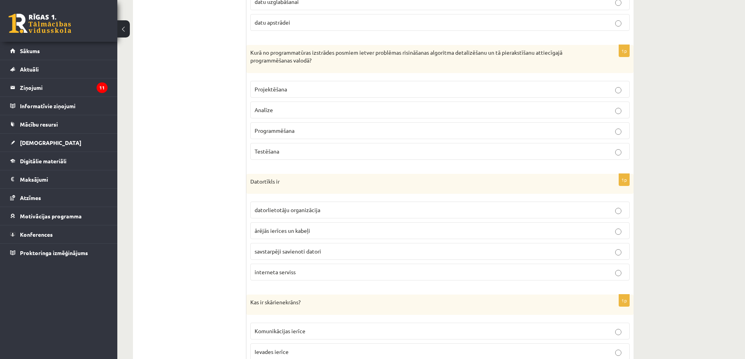
scroll to position [1251, 0]
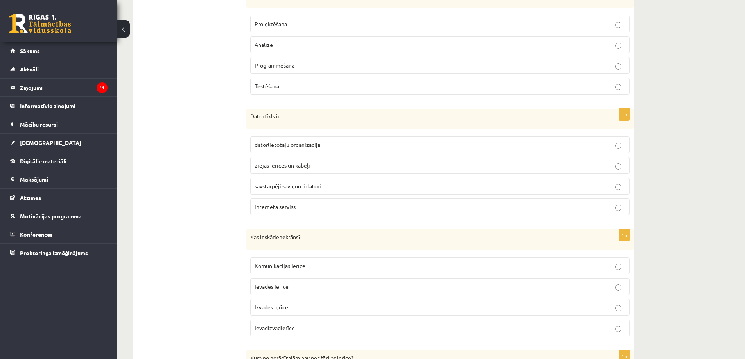
click at [318, 184] on span "savstarpēji savienoti datori" at bounding box center [287, 186] width 66 height 7
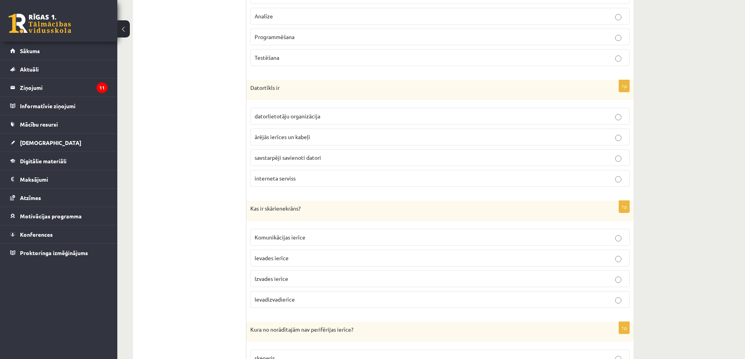
scroll to position [1368, 0]
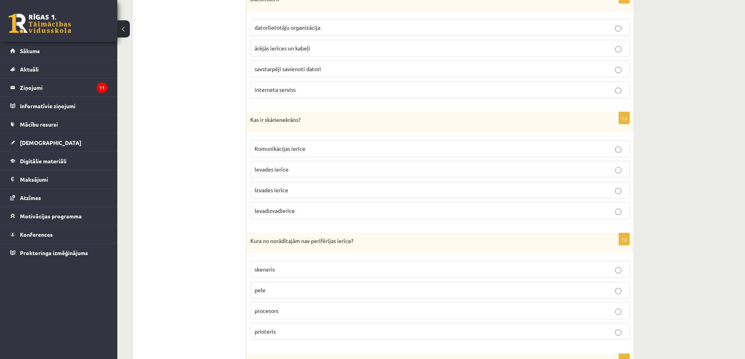
click at [293, 169] on p "Ievades ierīce" at bounding box center [439, 169] width 371 height 8
drag, startPoint x: 266, startPoint y: 120, endPoint x: 298, endPoint y: 121, distance: 32.5
click at [298, 121] on p "Kas ir skārienekrāns?" at bounding box center [420, 120] width 340 height 8
copy p "skārienekrāns"
click at [272, 210] on span "Ievadizvadierīce" at bounding box center [274, 210] width 40 height 7
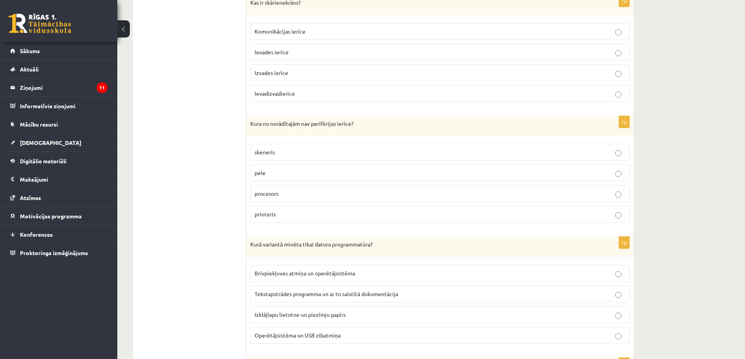
scroll to position [1524, 0]
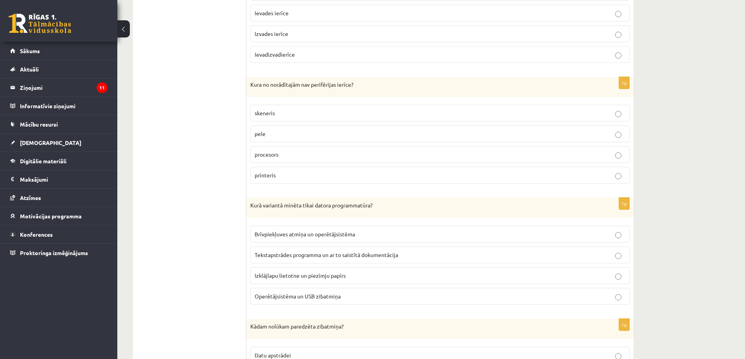
click at [295, 155] on p "procesors" at bounding box center [439, 154] width 371 height 8
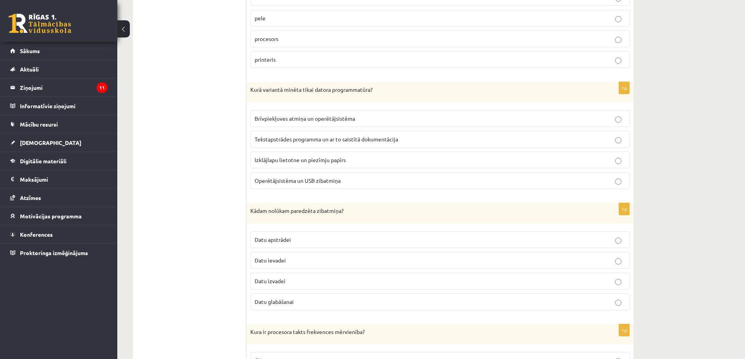
scroll to position [1642, 0]
click at [331, 136] on span "Tekstapstrādes programma un ar to saistītā dokumentācija" at bounding box center [325, 137] width 143 height 7
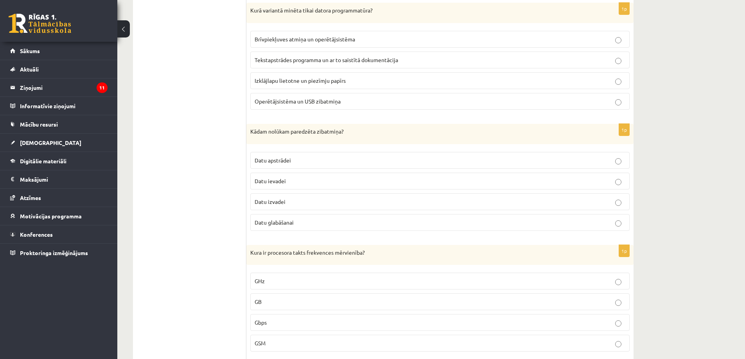
scroll to position [1720, 0]
click at [299, 220] on p "Datu glabāšanai" at bounding box center [439, 222] width 371 height 8
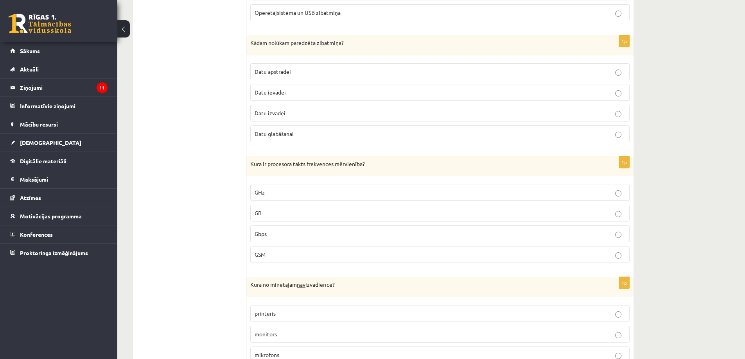
scroll to position [1837, 0]
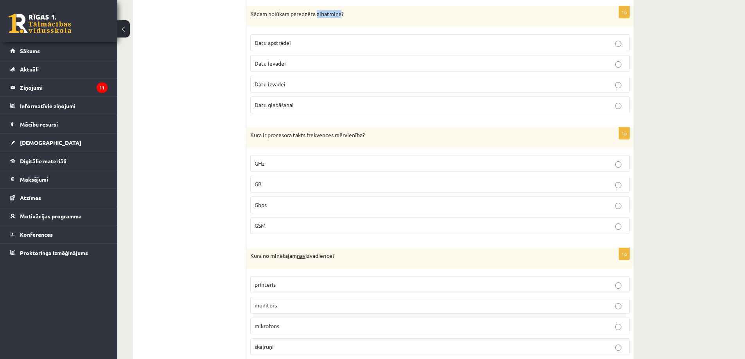
drag, startPoint x: 318, startPoint y: 14, endPoint x: 341, endPoint y: 16, distance: 23.1
click at [341, 16] on p "Kādam nolūkam paredzēta zibatmiņa?" at bounding box center [420, 14] width 340 height 8
copy p "zibatmiņa"
click at [280, 164] on p "GHz" at bounding box center [439, 163] width 371 height 8
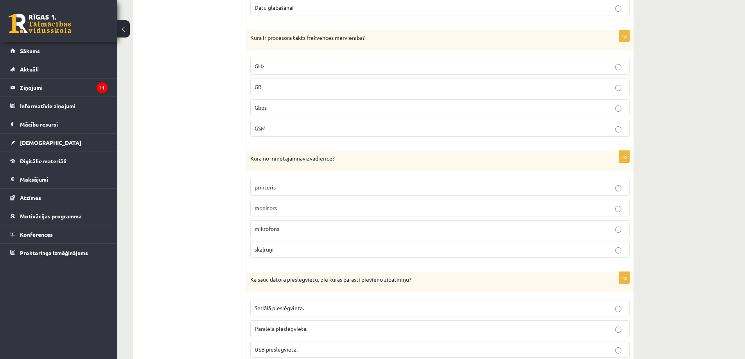
scroll to position [1954, 0]
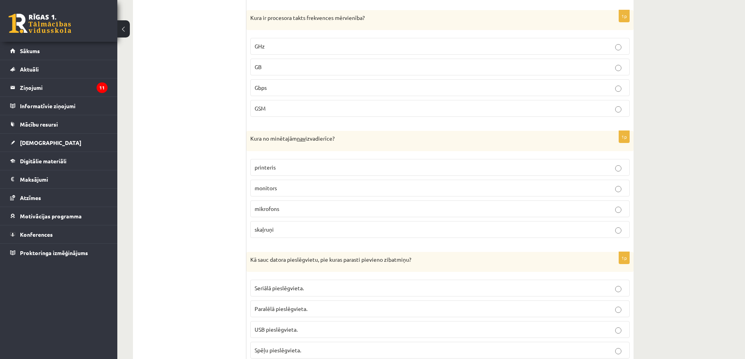
click at [296, 209] on p "mikrofons" at bounding box center [439, 209] width 371 height 8
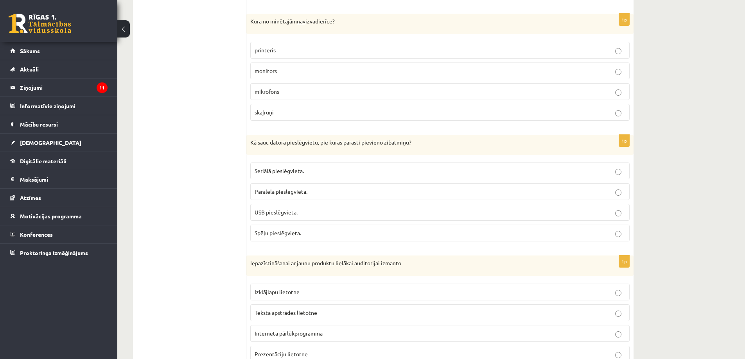
scroll to position [2105, 0]
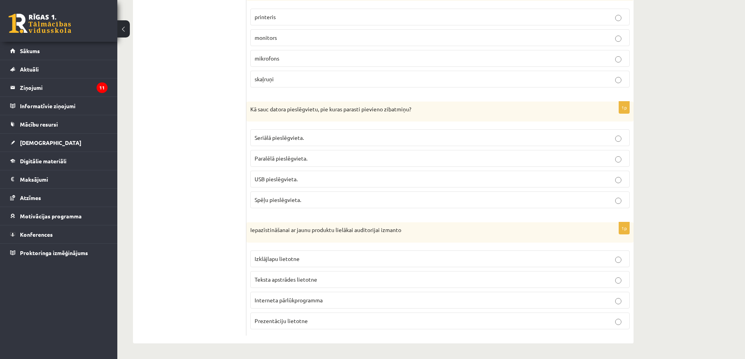
click at [311, 179] on p "USB pieslēgvieta." at bounding box center [439, 179] width 371 height 8
click at [304, 321] on span "Prezentāciju lietotne" at bounding box center [280, 320] width 53 height 7
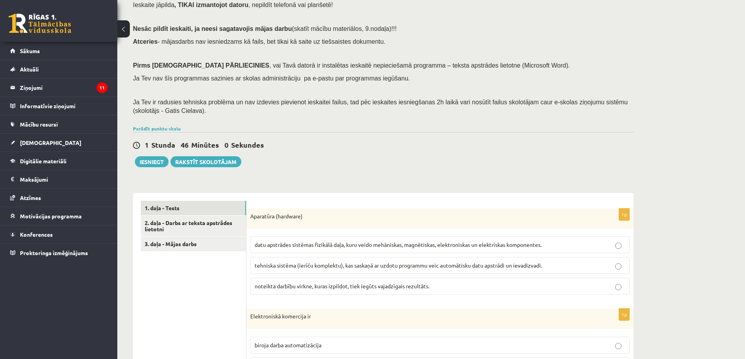
scroll to position [78, 0]
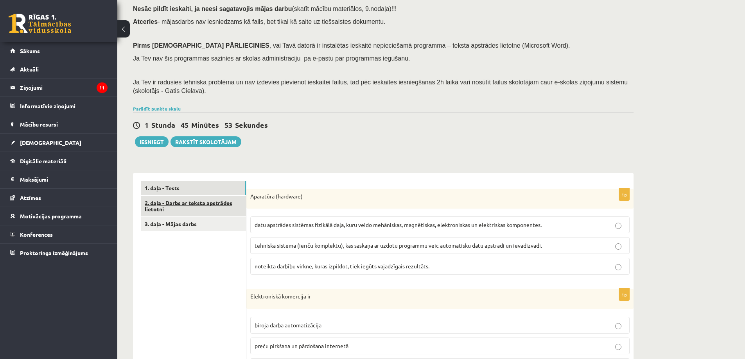
click at [182, 203] on link "2. daļa - Darbs ar teksta apstrādes lietotni" at bounding box center [193, 206] width 105 height 21
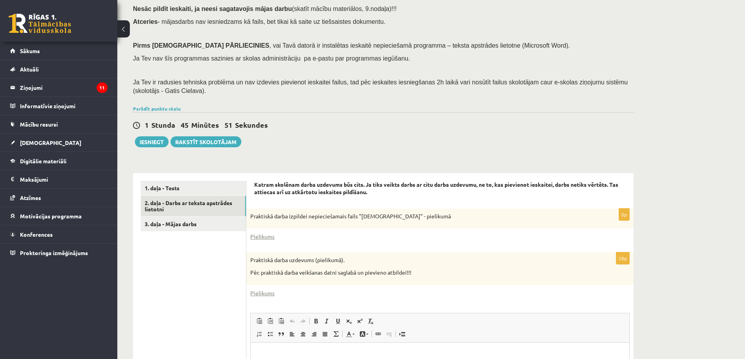
scroll to position [0, 0]
click at [265, 237] on link "Pielikums" at bounding box center [262, 237] width 24 height 8
click at [266, 293] on link "Pielikums" at bounding box center [262, 293] width 24 height 8
